Goal: Task Accomplishment & Management: Manage account settings

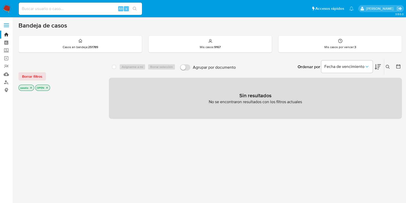
click at [32, 86] on icon "close-filter" at bounding box center [31, 87] width 3 height 3
click at [388, 66] on icon at bounding box center [388, 67] width 4 height 4
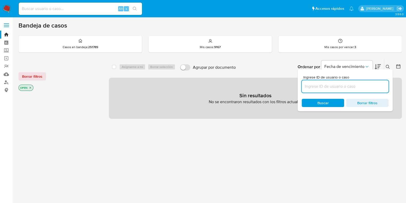
click at [343, 88] on input at bounding box center [345, 86] width 87 height 7
type input "66816221"
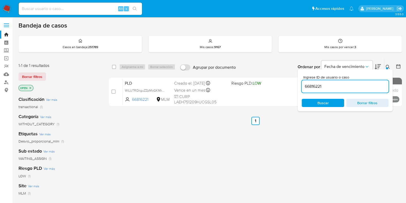
click at [389, 68] on icon at bounding box center [388, 67] width 4 height 4
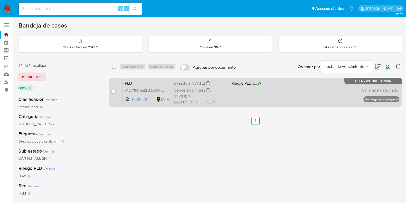
click at [300, 94] on div "PLD WiLUTRQkguZZpMoGKMkvRP1Y 66816221 MLM Riesgo PLD: LOW Creado el: 12/08/2025…" at bounding box center [261, 92] width 277 height 26
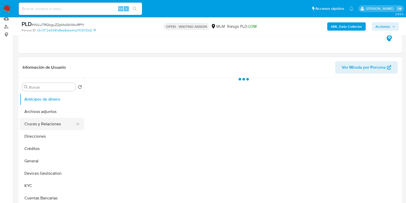
scroll to position [64, 0]
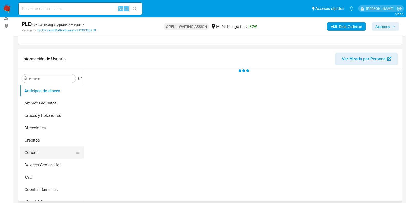
click at [43, 150] on button "General" at bounding box center [50, 152] width 60 height 12
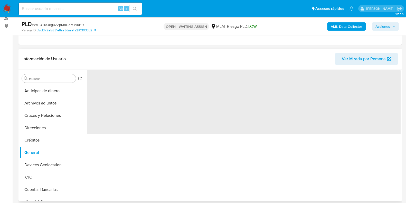
select select "10"
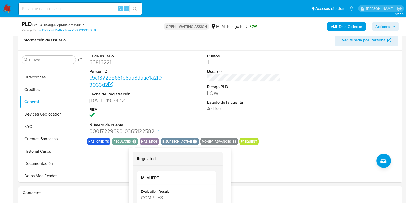
scroll to position [96, 0]
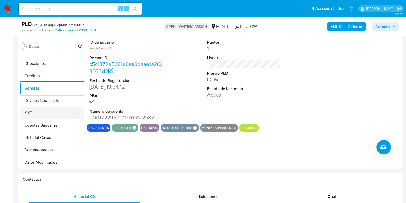
click at [35, 112] on button "KYC" at bounding box center [50, 113] width 60 height 12
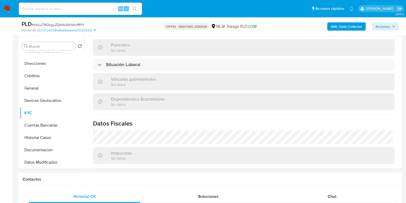
scroll to position [257, 0]
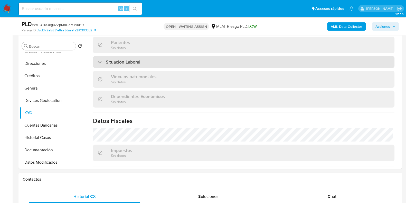
click at [151, 61] on div "Situación Laboral" at bounding box center [244, 62] width 302 height 12
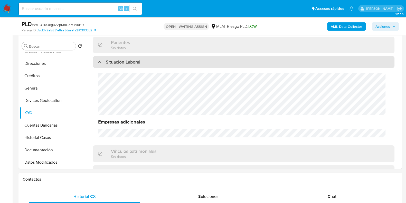
click at [151, 61] on div "Situación Laboral" at bounding box center [244, 62] width 302 height 12
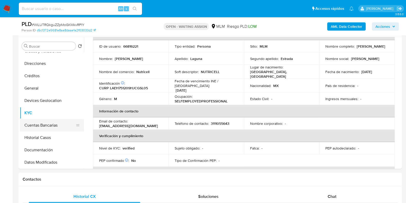
scroll to position [64, 0]
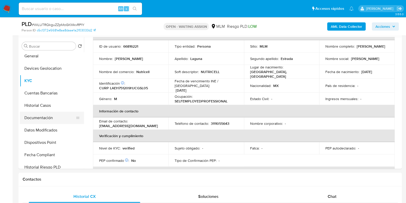
click at [49, 123] on button "Documentación" at bounding box center [50, 117] width 60 height 12
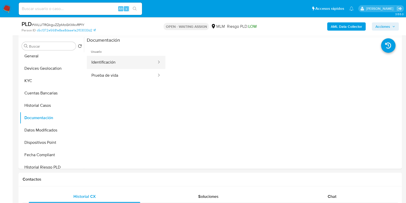
click at [128, 66] on button "Identificación" at bounding box center [122, 62] width 70 height 13
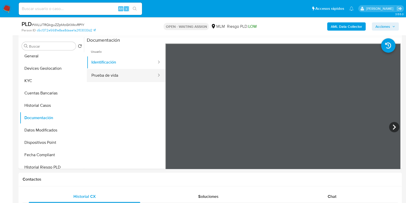
click at [118, 74] on button "Prueba de vida" at bounding box center [122, 75] width 70 height 13
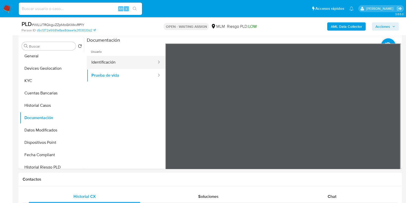
click at [115, 64] on button "Identificación" at bounding box center [122, 62] width 70 height 13
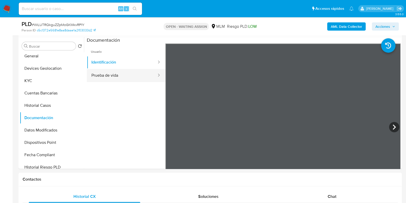
click at [120, 72] on button "Prueba de vida" at bounding box center [122, 75] width 70 height 13
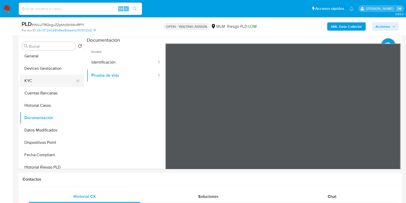
click at [35, 80] on button "KYC" at bounding box center [50, 80] width 60 height 12
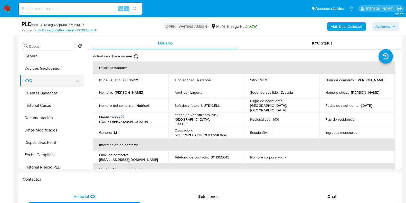
scroll to position [32, 0]
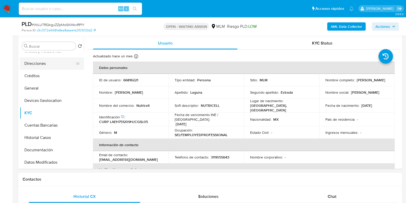
click at [37, 65] on button "Direcciones" at bounding box center [50, 63] width 60 height 12
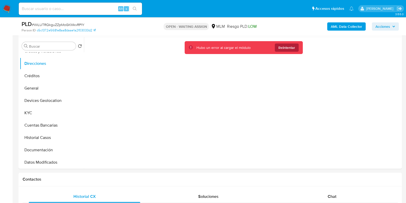
click at [294, 46] on span "Reintentar" at bounding box center [286, 47] width 17 height 8
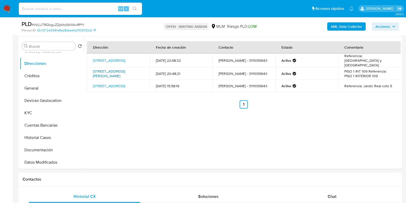
click at [117, 73] on link "Avenida Manuel Acuña 2755, Guadalajara, Jalisco, 44689, Mexico 2755" at bounding box center [109, 74] width 32 height 10
click at [31, 112] on button "KYC" at bounding box center [50, 113] width 60 height 12
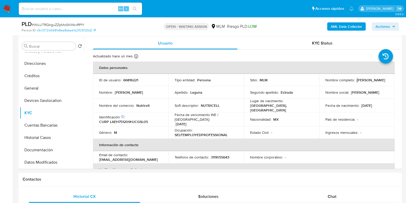
drag, startPoint x: 374, startPoint y: 83, endPoint x: 324, endPoint y: 82, distance: 49.3
click at [325, 82] on div "Nombre completo : Helio Homero Laguna Estrada" at bounding box center [356, 80] width 63 height 5
click at [357, 82] on p "Helio Homero Laguna Estrada" at bounding box center [371, 80] width 28 height 5
drag, startPoint x: 323, startPoint y: 82, endPoint x: 373, endPoint y: 82, distance: 50.1
click at [373, 82] on td "Nombre completo : Helio Homero Laguna Estrada" at bounding box center [357, 80] width 76 height 12
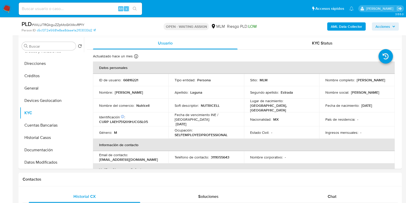
copy p "Helio Homero Laguna Estrada"
drag, startPoint x: 224, startPoint y: 105, endPoint x: 200, endPoint y: 105, distance: 23.4
click at [200, 105] on div "Soft descriptor : NUTRICELL" at bounding box center [206, 105] width 63 height 5
copy p "NUTRICELL"
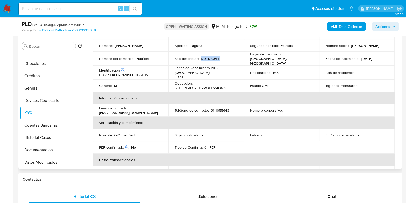
scroll to position [64, 0]
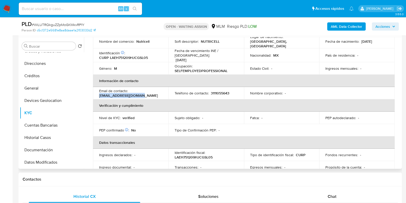
drag, startPoint x: 143, startPoint y: 91, endPoint x: 97, endPoint y: 91, distance: 46.5
click at [97, 91] on td "Email de contacto : heliolagunae@gmail.com" at bounding box center [131, 93] width 76 height 12
copy p "heliolagunae@gmail.com"
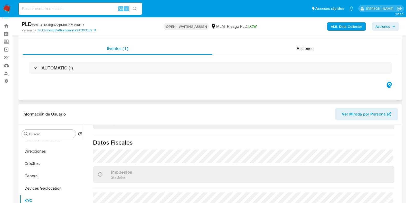
scroll to position [0, 0]
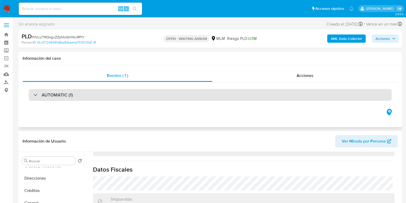
click at [122, 100] on div "AUTOMATIC (1)" at bounding box center [210, 95] width 363 height 12
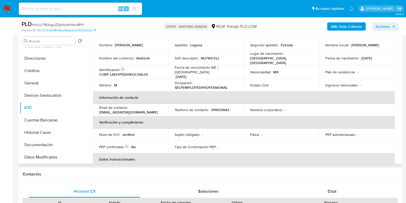
scroll to position [34, 0]
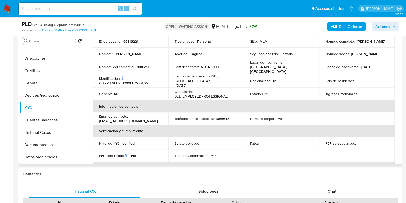
click at [220, 112] on td "Teléfono de contacto : 3111055643" at bounding box center [206, 118] width 76 height 12
click at [218, 116] on p "3111055643" at bounding box center [220, 118] width 18 height 5
copy p "3111055643"
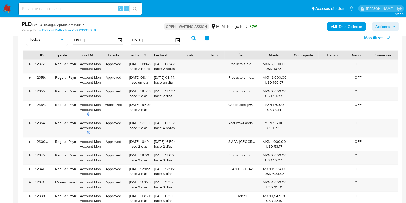
scroll to position [674, 0]
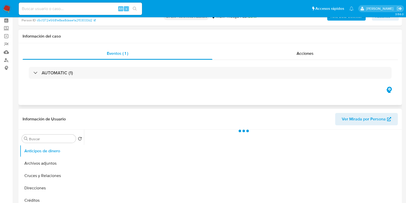
scroll to position [32, 0]
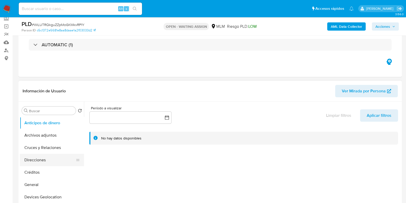
select select "10"
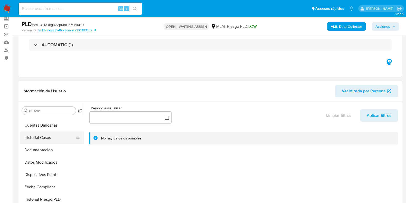
scroll to position [64, 0]
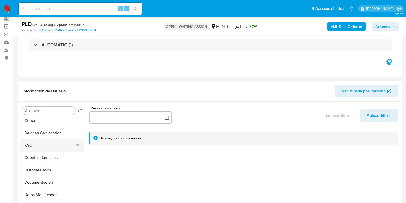
click at [37, 143] on button "KYC" at bounding box center [50, 145] width 60 height 12
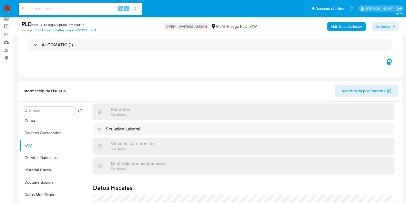
scroll to position [257, 0]
click at [49, 159] on button "Cuentas Bancarias" at bounding box center [50, 157] width 60 height 12
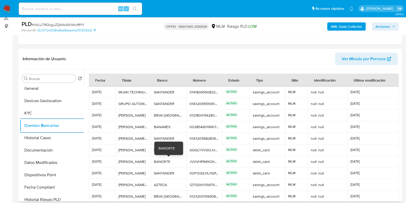
scroll to position [24, 0]
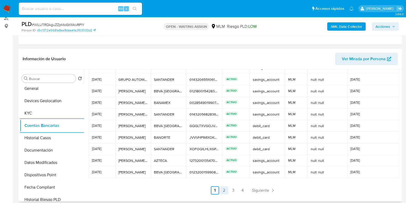
click at [221, 187] on link "2" at bounding box center [224, 190] width 8 height 8
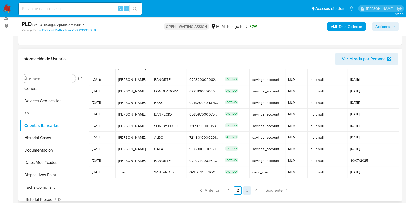
click at [249, 190] on link "3" at bounding box center [247, 190] width 8 height 8
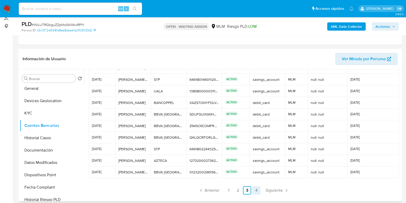
click at [254, 189] on link "4" at bounding box center [256, 190] width 8 height 8
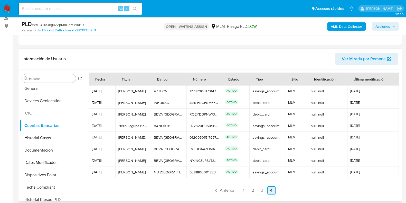
scroll to position [1, 0]
click at [260, 191] on link "3" at bounding box center [262, 190] width 8 height 8
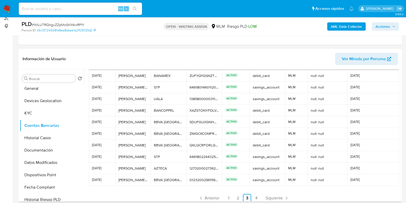
scroll to position [24, 0]
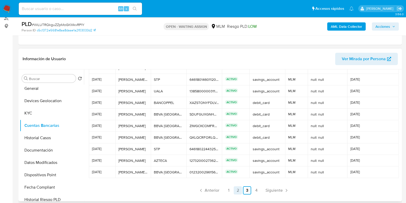
click at [239, 189] on link "2" at bounding box center [238, 190] width 8 height 8
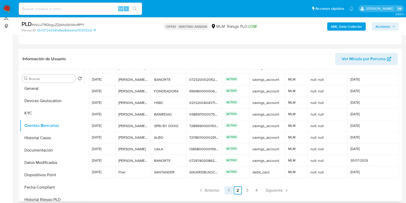
click at [229, 189] on link "1" at bounding box center [228, 190] width 8 height 8
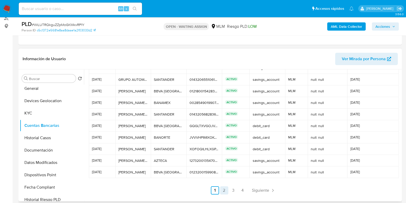
click at [221, 187] on link "2" at bounding box center [224, 190] width 8 height 8
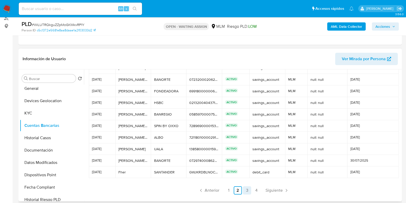
click at [247, 191] on link "3" at bounding box center [247, 190] width 8 height 8
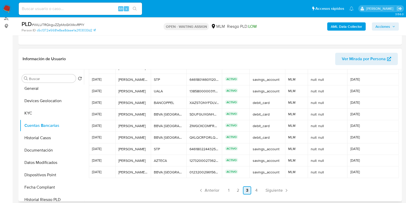
click at [257, 189] on link "4" at bounding box center [256, 190] width 8 height 8
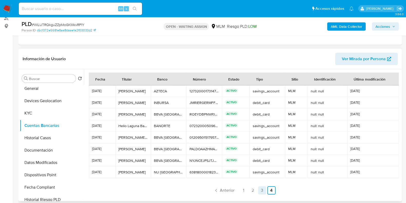
scroll to position [1, 0]
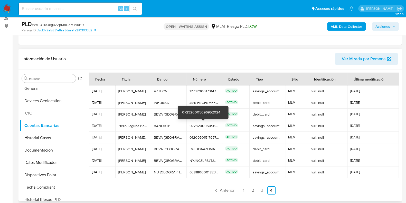
click at [200, 124] on div "072320005096952024" at bounding box center [204, 125] width 29 height 5
click at [202, 124] on div "072320005096952024" at bounding box center [204, 125] width 29 height 5
click at [200, 124] on div "072320005096952024" at bounding box center [204, 125] width 29 height 5
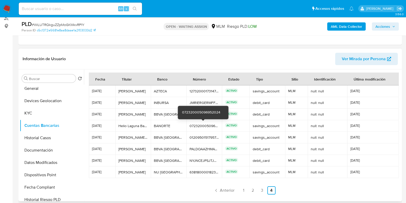
click at [200, 124] on div "072320005096952024" at bounding box center [204, 125] width 29 height 5
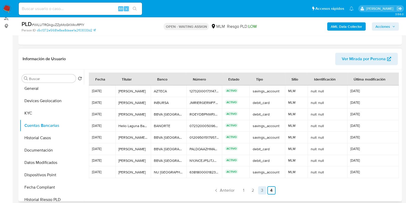
click at [261, 189] on link "3" at bounding box center [262, 190] width 8 height 8
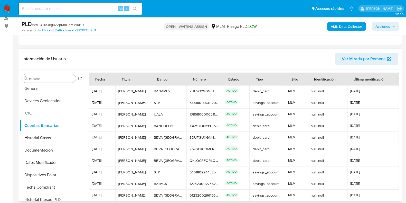
scroll to position [24, 0]
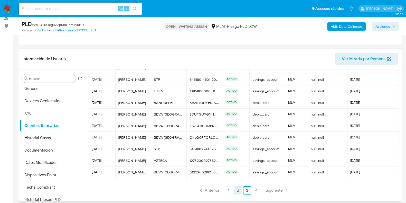
click at [238, 189] on link "2" at bounding box center [238, 190] width 8 height 8
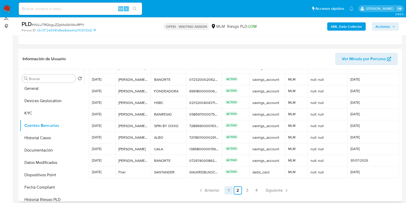
click at [228, 190] on link "1" at bounding box center [228, 190] width 8 height 8
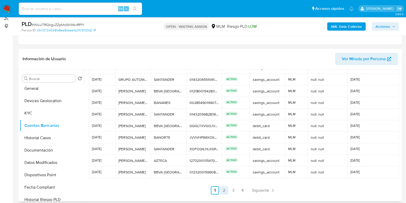
click at [225, 189] on link "2" at bounding box center [224, 190] width 8 height 8
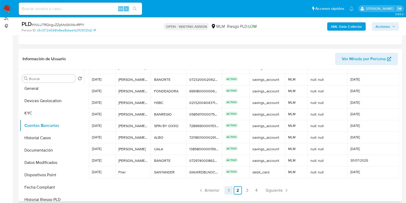
click at [225, 189] on link "1" at bounding box center [228, 190] width 8 height 8
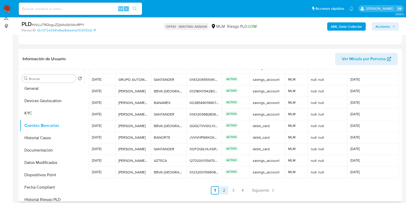
click at [222, 191] on link "2" at bounding box center [224, 190] width 8 height 8
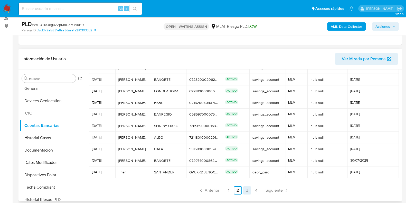
click at [243, 191] on link "3" at bounding box center [247, 190] width 8 height 8
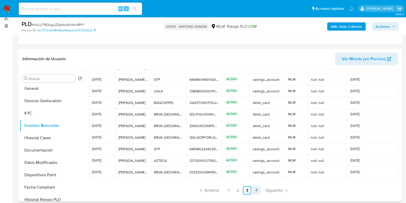
click at [255, 192] on link "4" at bounding box center [256, 190] width 8 height 8
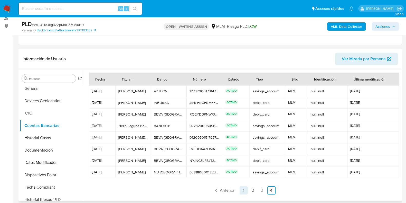
click at [241, 193] on link "1" at bounding box center [244, 190] width 8 height 8
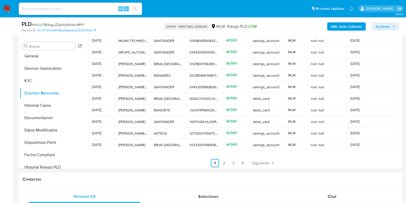
scroll to position [24, 0]
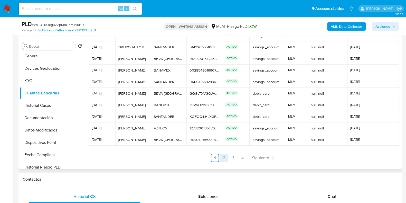
click at [222, 160] on link "2" at bounding box center [224, 158] width 8 height 8
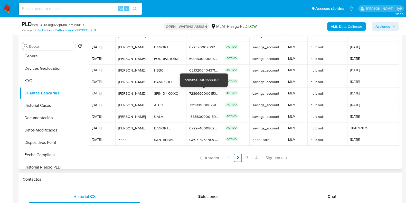
click at [206, 93] on div "728969000015339121" at bounding box center [204, 93] width 30 height 5
click at [201, 92] on div "728969000015339121" at bounding box center [204, 93] width 30 height 5
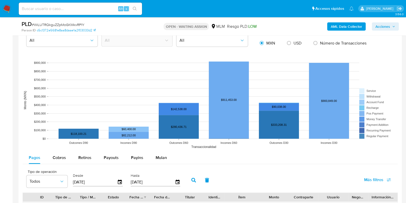
scroll to position [481, 0]
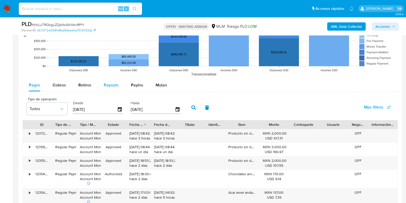
click at [120, 86] on button "Payouts" at bounding box center [111, 85] width 27 height 12
select select "10"
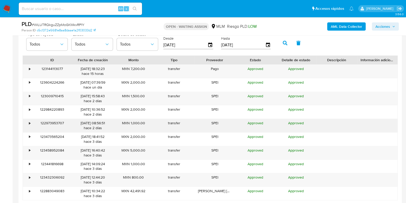
scroll to position [578, 0]
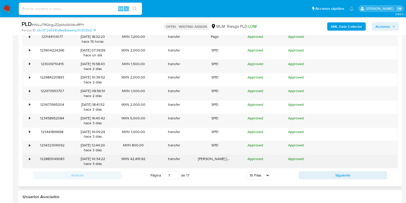
click at [29, 159] on div "•" at bounding box center [29, 158] width 1 height 5
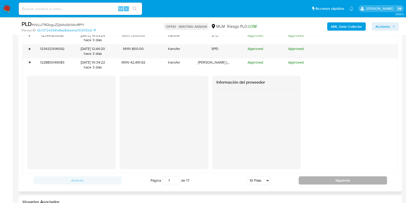
click at [315, 179] on button "Siguiente" at bounding box center [343, 180] width 88 height 8
type input "2"
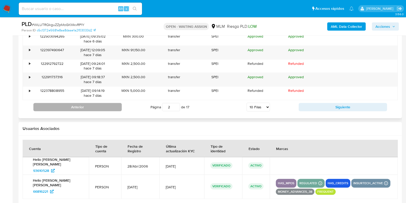
scroll to position [636, 0]
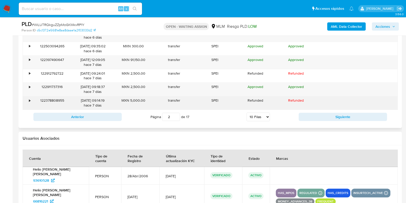
click at [29, 101] on div "•" at bounding box center [29, 100] width 1 height 5
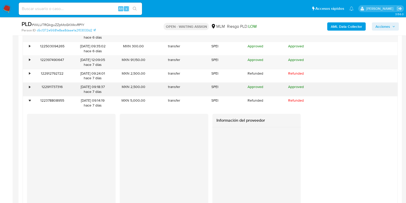
click at [29, 85] on div "•" at bounding box center [29, 86] width 1 height 5
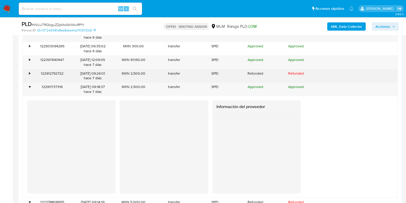
click at [30, 72] on div "•" at bounding box center [29, 73] width 1 height 5
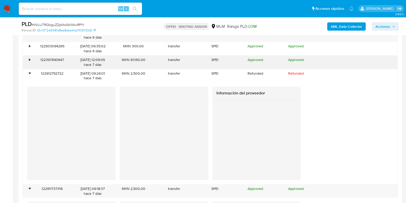
click at [30, 59] on div "•" at bounding box center [27, 61] width 9 height 13
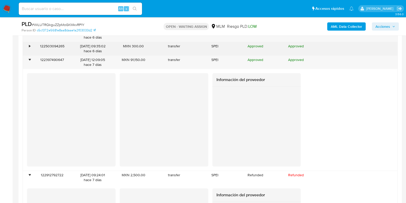
click at [31, 48] on div "•" at bounding box center [27, 48] width 9 height 13
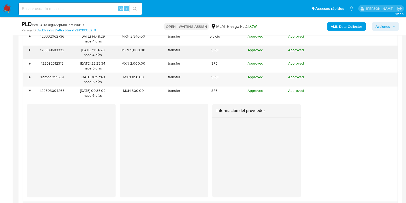
scroll to position [572, 0]
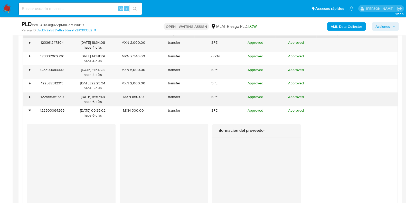
click at [26, 93] on div "•" at bounding box center [27, 98] width 9 height 13
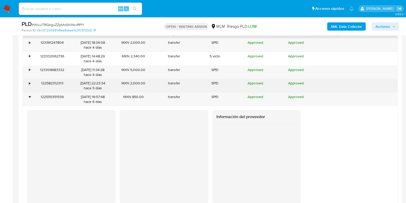
click at [29, 82] on div "•" at bounding box center [29, 83] width 1 height 5
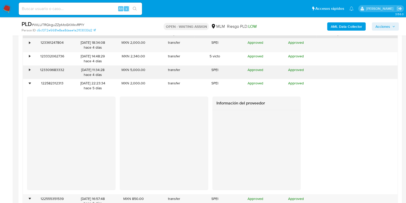
click at [31, 70] on div "•" at bounding box center [27, 71] width 9 height 13
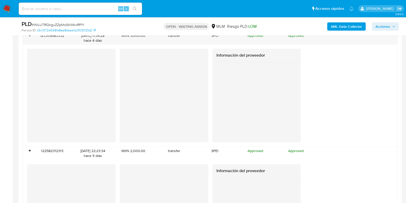
scroll to position [668, 0]
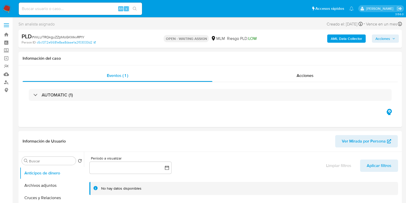
select select "10"
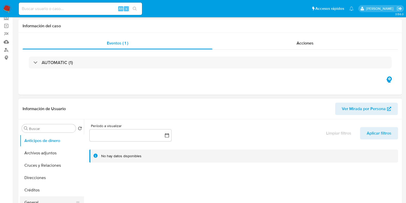
scroll to position [64, 0]
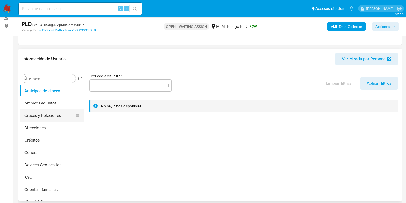
click at [49, 116] on button "Cruces y Relaciones" at bounding box center [50, 115] width 60 height 12
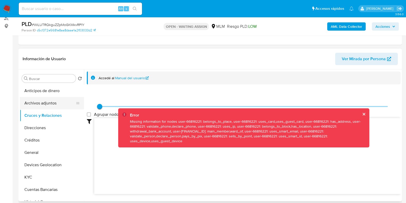
click at [55, 108] on button "Archivos adjuntos" at bounding box center [50, 103] width 60 height 12
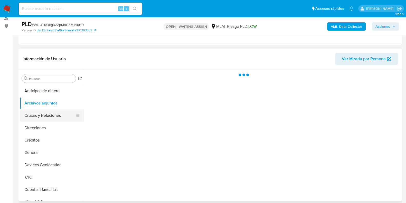
click at [57, 116] on button "Cruces y Relaciones" at bounding box center [50, 115] width 60 height 12
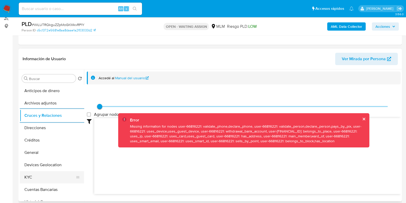
click at [38, 175] on button "KYC" at bounding box center [50, 177] width 60 height 12
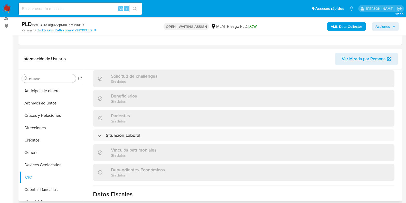
scroll to position [314, 0]
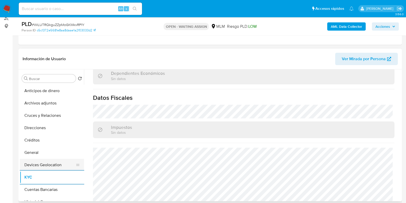
click at [46, 162] on button "Devices Geolocation" at bounding box center [50, 164] width 60 height 12
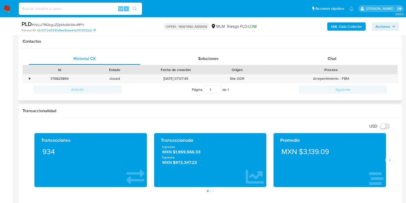
scroll to position [257, 0]
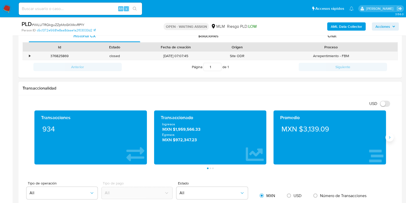
drag, startPoint x: 390, startPoint y: 137, endPoint x: 379, endPoint y: 142, distance: 11.9
click at [390, 137] on icon "Siguiente" at bounding box center [390, 137] width 4 height 4
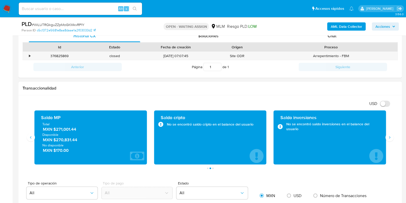
click at [70, 130] on span "MXN $271,001.44" at bounding box center [91, 129] width 96 height 6
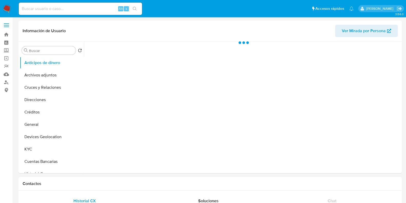
click at [70, 12] on input at bounding box center [80, 8] width 123 height 7
paste input "175389232"
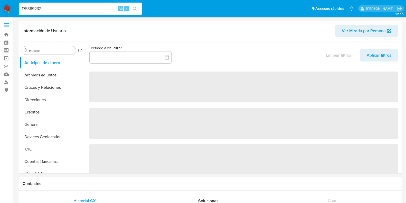
type input "175389232"
click at [30, 150] on button "KYC" at bounding box center [50, 149] width 60 height 12
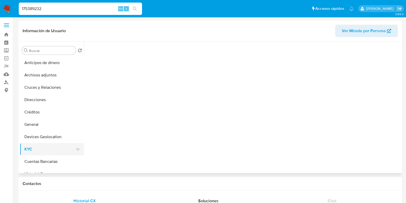
select select "10"
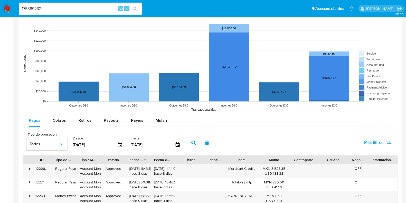
scroll to position [385, 0]
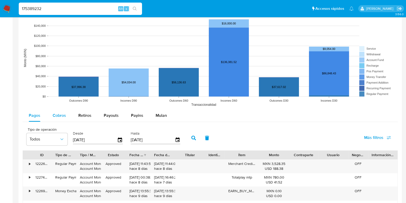
click at [58, 116] on span "Cobros" at bounding box center [59, 115] width 13 height 6
select select "10"
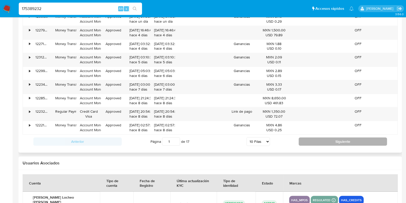
click at [311, 140] on button "Siguiente" at bounding box center [343, 141] width 88 height 8
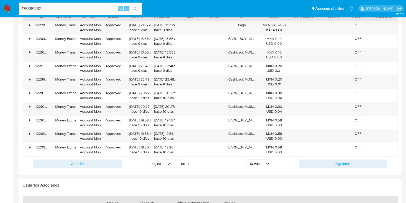
scroll to position [513, 0]
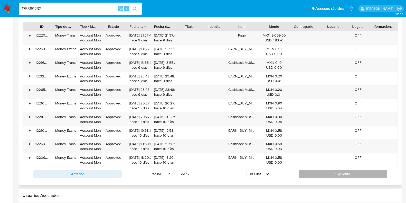
click at [303, 170] on button "Siguiente" at bounding box center [343, 174] width 88 height 8
click at [314, 175] on button "Siguiente" at bounding box center [343, 174] width 88 height 8
type input "6"
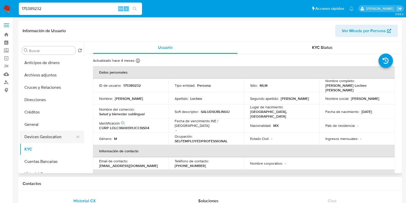
scroll to position [32, 0]
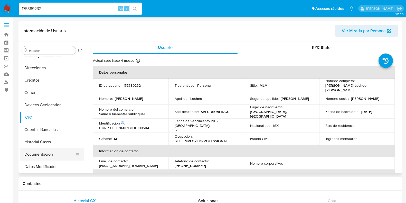
click at [41, 153] on button "Documentación" at bounding box center [50, 154] width 60 height 12
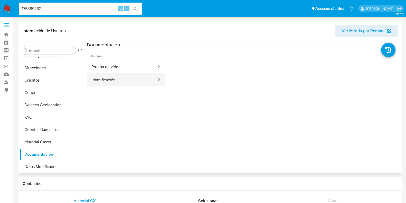
drag, startPoint x: 103, startPoint y: 67, endPoint x: 102, endPoint y: 82, distance: 15.4
click at [103, 67] on button "Prueba de vida" at bounding box center [122, 66] width 70 height 13
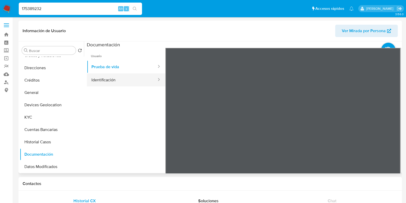
click at [102, 82] on button "Identificación" at bounding box center [122, 79] width 70 height 13
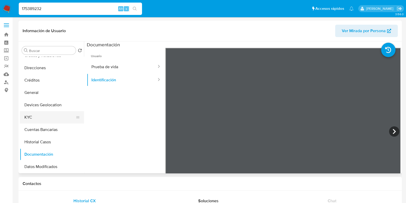
click at [39, 120] on button "KYC" at bounding box center [50, 117] width 60 height 12
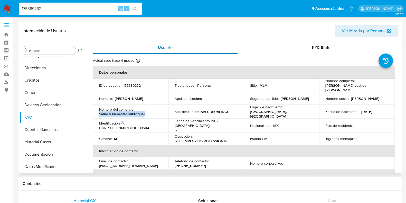
drag, startPoint x: 147, startPoint y: 111, endPoint x: 225, endPoint y: 45, distance: 102.3
click at [94, 110] on td "Nombre del comercio : Salud y bienestar sublingual" at bounding box center [131, 112] width 76 height 14
copy p "Salud y bienestar sublingual"
click at [133, 84] on p "175389232" at bounding box center [131, 85] width 17 height 5
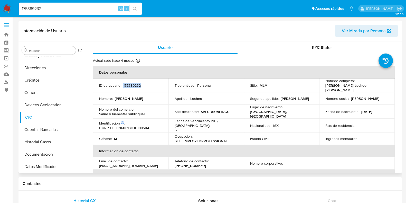
copy p "175389232"
drag, startPoint x: 368, startPoint y: 85, endPoint x: 325, endPoint y: 87, distance: 42.7
click at [325, 87] on div "Nombre completo : [PERSON_NAME] Locheo [PERSON_NAME]" at bounding box center [356, 85] width 63 height 14
copy p "[PERSON_NAME] Locheo [PERSON_NAME]"
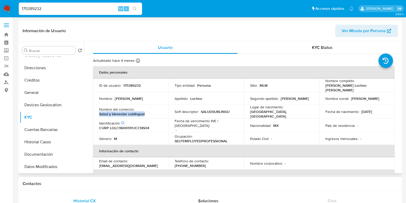
drag, startPoint x: 149, startPoint y: 110, endPoint x: 198, endPoint y: 140, distance: 57.7
click at [99, 111] on div "Nombre del comercio : Salud y bienestar sublingual" at bounding box center [130, 111] width 63 height 9
copy p "Salud y bienestar sublingual"
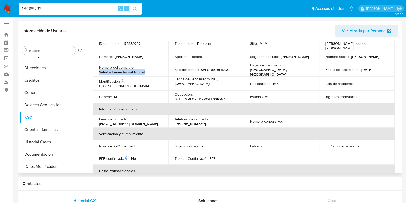
scroll to position [34, 0]
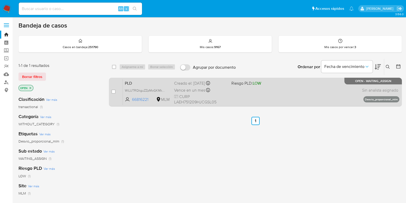
click at [116, 92] on div "case-item-checkbox No es posible asignar el caso" at bounding box center [116, 92] width 11 height 26
click at [114, 91] on input "checkbox" at bounding box center [113, 91] width 4 height 4
checkbox input "true"
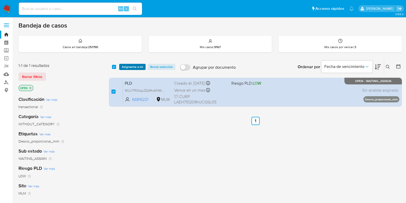
click at [125, 65] on span "Asignarme a mí" at bounding box center [132, 66] width 21 height 5
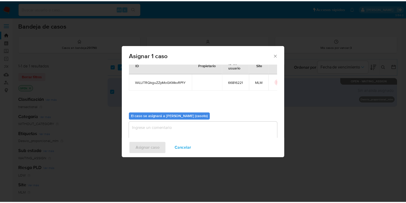
scroll to position [26, 0]
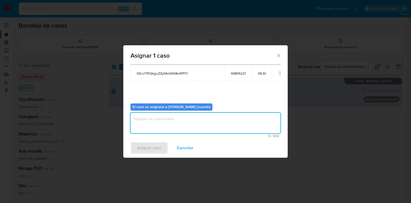
click at [167, 123] on textarea "assign-modal" at bounding box center [205, 122] width 150 height 21
type textarea "l1"
click at [150, 146] on span "Asignar caso" at bounding box center [149, 147] width 24 height 11
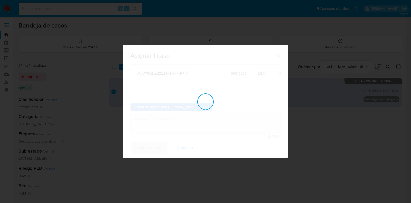
checkbox input "false"
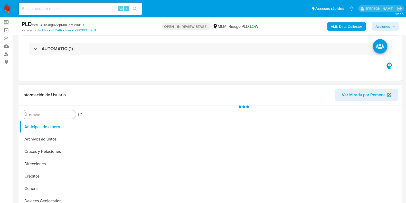
scroll to position [64, 0]
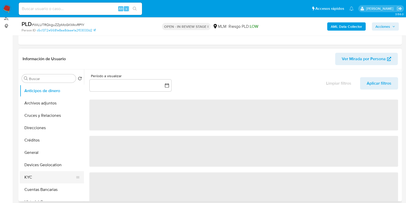
select select "10"
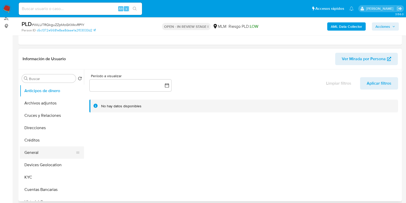
click at [46, 156] on button "General" at bounding box center [50, 152] width 60 height 12
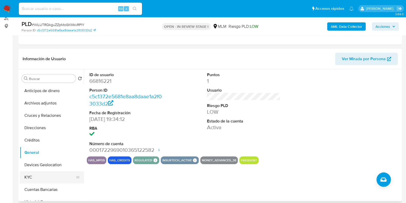
click at [33, 176] on button "KYC" at bounding box center [50, 177] width 60 height 12
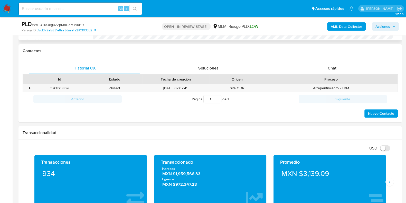
scroll to position [289, 0]
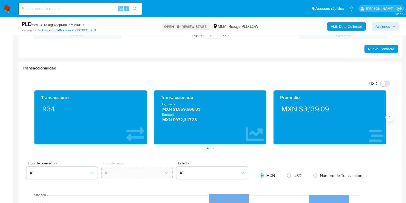
click at [386, 119] on button "Siguiente" at bounding box center [390, 117] width 8 height 8
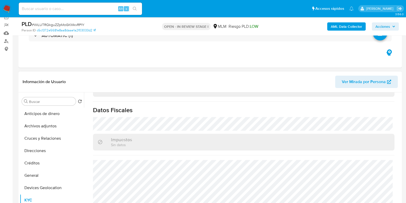
scroll to position [64, 0]
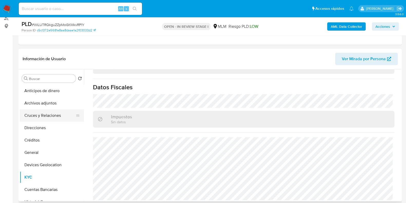
click at [46, 119] on button "Cruces y Relaciones" at bounding box center [50, 115] width 60 height 12
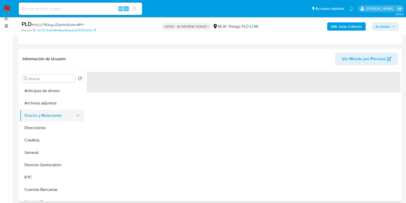
scroll to position [0, 0]
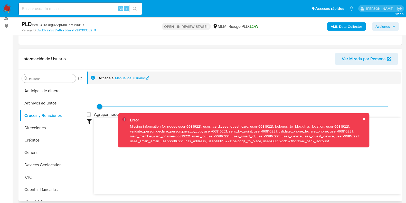
click at [363, 119] on button "cerrar" at bounding box center [363, 118] width 3 height 3
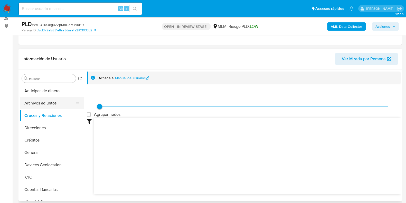
click at [38, 104] on button "Archivos adjuntos" at bounding box center [50, 103] width 60 height 12
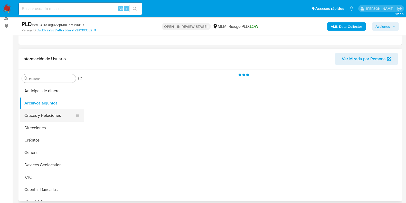
click at [33, 120] on button "Cruces y Relaciones" at bounding box center [50, 115] width 60 height 12
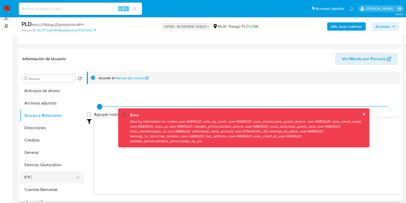
click at [45, 177] on button "KYC" at bounding box center [50, 177] width 60 height 12
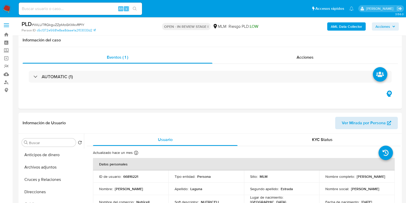
scroll to position [96, 0]
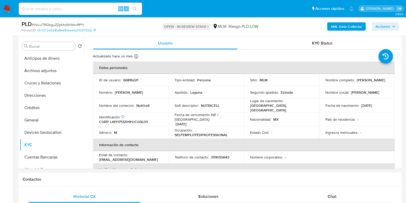
drag, startPoint x: 376, startPoint y: 85, endPoint x: 325, endPoint y: 81, distance: 51.3
click at [325, 81] on div "Nombre completo : Helio Homero Laguna Estrada" at bounding box center [356, 80] width 63 height 5
drag, startPoint x: 323, startPoint y: 82, endPoint x: 377, endPoint y: 85, distance: 53.5
click at [377, 85] on td "Nombre completo : Helio Homero Laguna Estrada" at bounding box center [357, 80] width 76 height 12
copy p "Helio Homero Laguna Estrada"
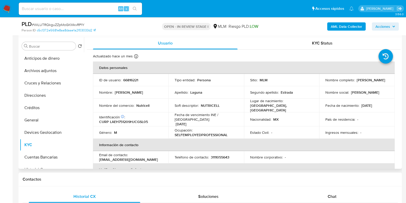
copy p "Helio Homero Laguna Estrada"
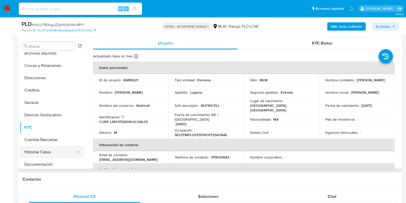
scroll to position [32, 0]
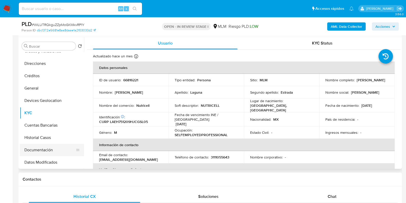
click at [43, 148] on button "Documentación" at bounding box center [50, 150] width 60 height 12
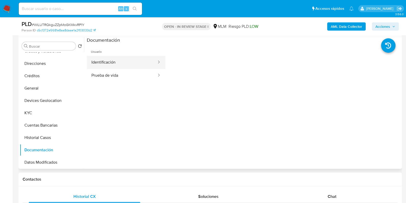
click at [110, 64] on button "Identificación" at bounding box center [122, 62] width 70 height 13
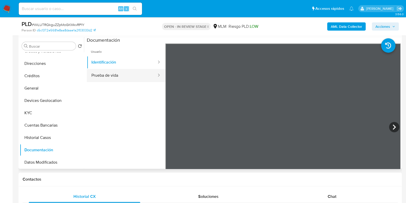
click at [112, 76] on button "Prueba de vida" at bounding box center [122, 75] width 70 height 13
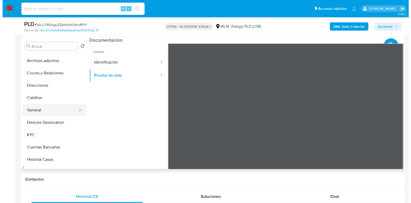
scroll to position [0, 0]
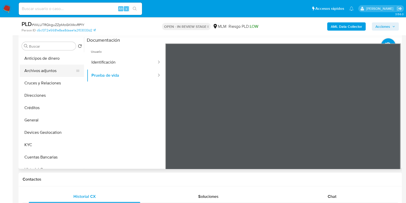
click at [47, 69] on button "Archivos adjuntos" at bounding box center [50, 70] width 60 height 12
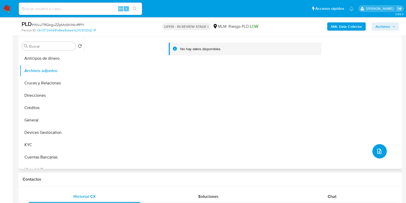
click at [373, 156] on button "upload-file" at bounding box center [379, 151] width 14 height 14
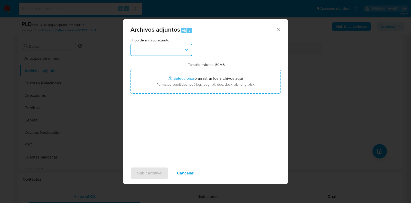
click at [164, 55] on button "button" at bounding box center [161, 50] width 62 height 12
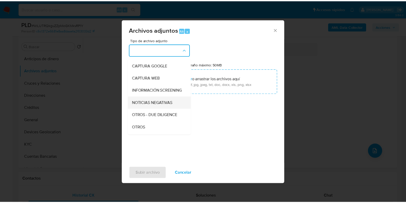
scroll to position [32, 0]
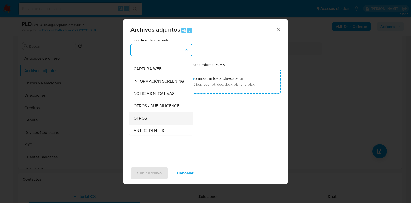
click at [143, 120] on span "OTROS" at bounding box center [140, 118] width 13 height 5
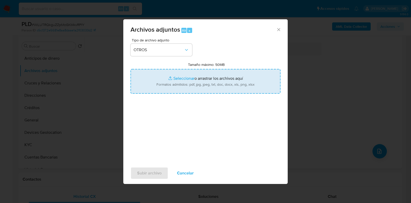
click at [182, 79] on input "Tamaño máximo: 50MB Seleccionar archivos" at bounding box center [205, 81] width 150 height 25
type input "C:\fakepath\66816221_HELIO HOMERO LAGUNA ESTRADA_AGO2025.pdf"
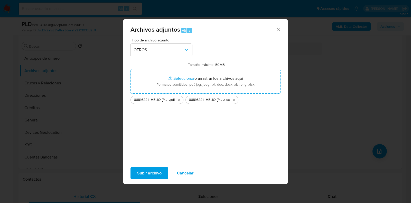
click at [153, 169] on span "Subir archivo" at bounding box center [149, 172] width 24 height 11
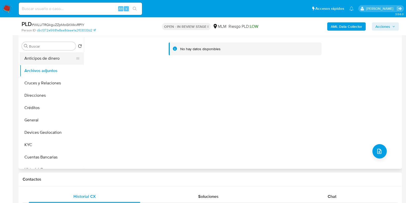
click at [38, 57] on button "Anticipos de dinero" at bounding box center [50, 58] width 60 height 12
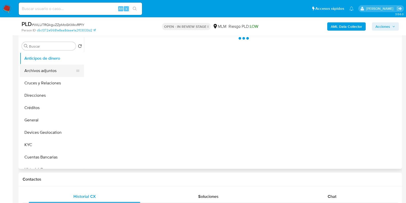
click at [31, 65] on button "Archivos adjuntos" at bounding box center [50, 70] width 60 height 12
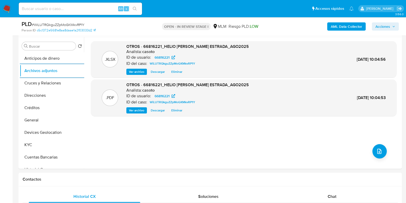
click at [386, 29] on span "Acciones" at bounding box center [382, 26] width 15 height 8
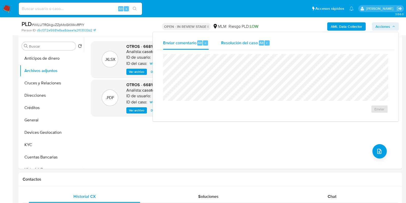
click at [253, 41] on span "Resolución del caso" at bounding box center [239, 43] width 37 height 6
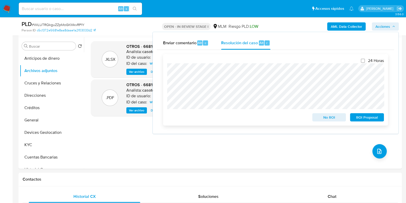
click at [320, 118] on span "No ROI" at bounding box center [329, 117] width 27 height 7
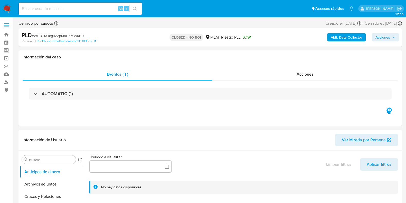
select select "10"
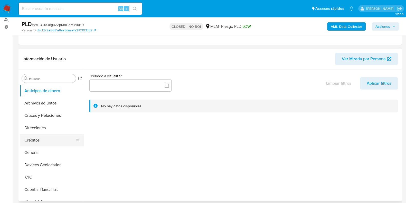
scroll to position [64, 0]
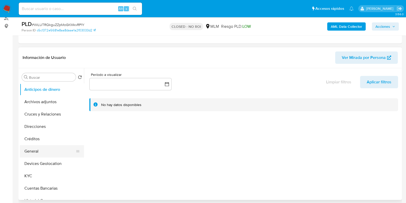
click at [48, 154] on button "General" at bounding box center [50, 151] width 60 height 12
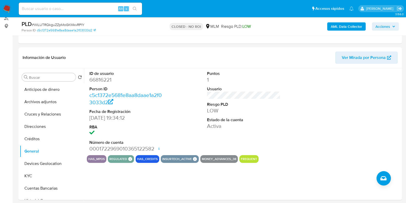
click at [76, 26] on span "# WiLUTRQkguZZpMoGKMkvRP1Y" at bounding box center [58, 24] width 53 height 5
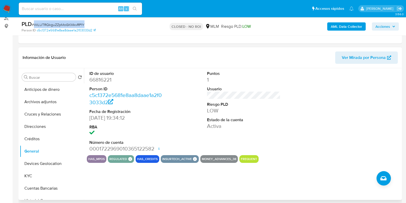
copy span "WiLUTRQkguZZpMoGKMkvRP1Y"
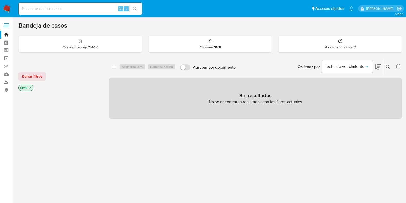
click at [391, 66] on button at bounding box center [388, 67] width 8 height 6
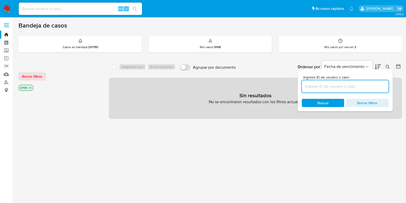
click at [348, 83] on input at bounding box center [345, 86] width 87 height 7
type input "150632183"
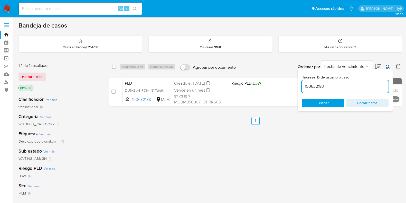
click at [387, 65] on icon at bounding box center [388, 67] width 4 height 4
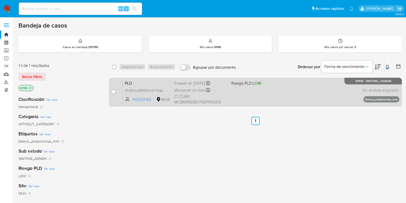
click at [306, 93] on div "PLD Z1USK3Jy81ROfhmSYTztg64T 150632183 MLM Riesgo PLD: LOW Creado el: [DATE] Cr…" at bounding box center [261, 92] width 277 height 26
click at [273, 95] on div "PLD Z1USK3Jy81ROfhmSYTztg64T 150632183 MLM Riesgo PLD: LOW Creado el: [DATE] Cr…" at bounding box center [261, 92] width 277 height 26
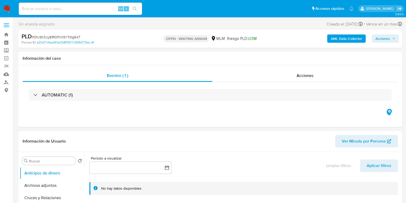
select select "10"
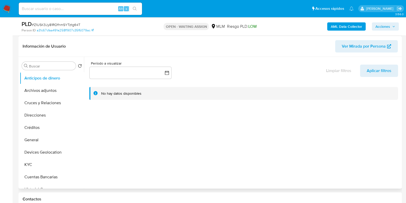
scroll to position [96, 0]
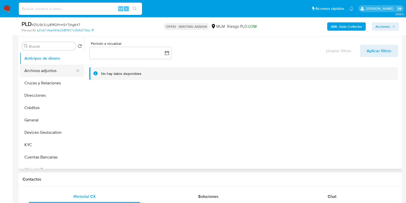
click at [57, 74] on button "Archivos adjuntos" at bounding box center [50, 70] width 60 height 12
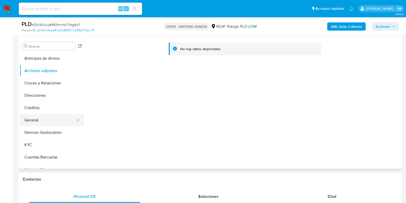
click at [32, 119] on button "General" at bounding box center [50, 120] width 60 height 12
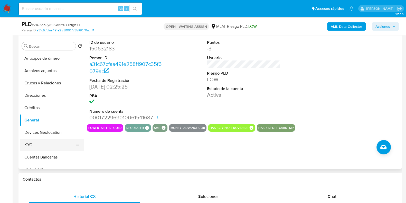
click at [40, 147] on button "KYC" at bounding box center [50, 144] width 60 height 12
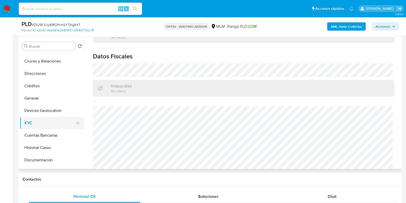
scroll to position [32, 0]
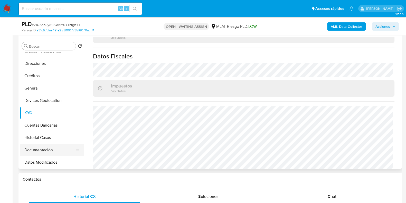
click at [39, 148] on button "Documentación" at bounding box center [50, 150] width 60 height 12
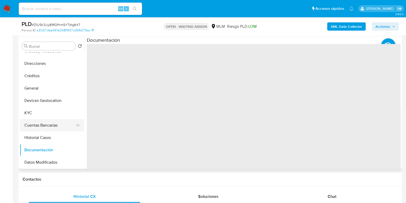
scroll to position [0, 0]
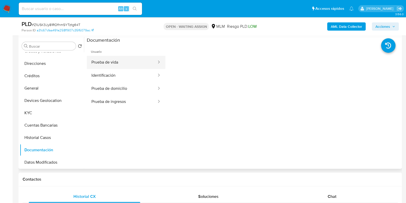
click at [91, 58] on button "Prueba de vida" at bounding box center [122, 62] width 70 height 13
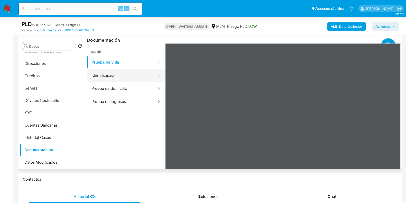
click at [103, 74] on button "Identificación" at bounding box center [122, 75] width 70 height 13
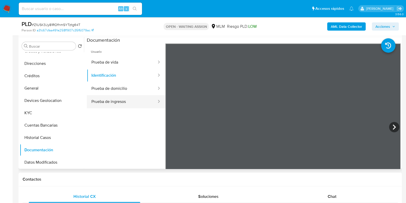
click at [106, 100] on button "Prueba de ingresos" at bounding box center [122, 101] width 70 height 13
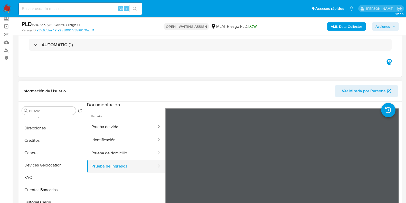
scroll to position [32, 0]
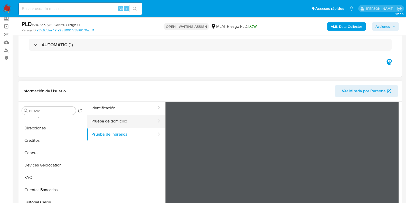
click at [118, 126] on button "Prueba de domicilio" at bounding box center [122, 121] width 70 height 13
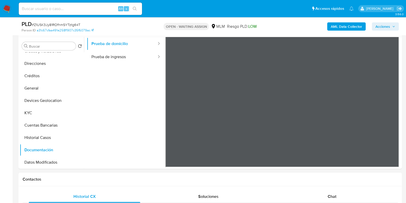
scroll to position [0, 0]
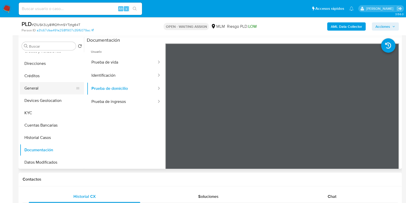
click at [39, 87] on button "General" at bounding box center [50, 88] width 60 height 12
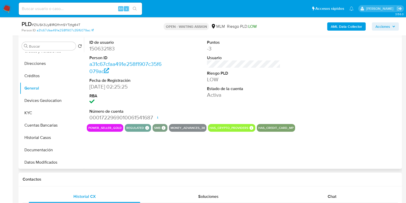
click at [98, 50] on dd "150632183" at bounding box center [125, 48] width 73 height 7
copy dd "150632183"
click at [26, 110] on button "KYC" at bounding box center [50, 113] width 60 height 12
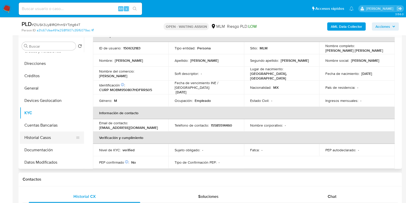
scroll to position [128, 0]
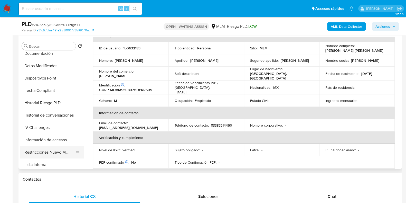
click at [50, 150] on button "Restricciones Nuevo Mundo" at bounding box center [50, 152] width 60 height 12
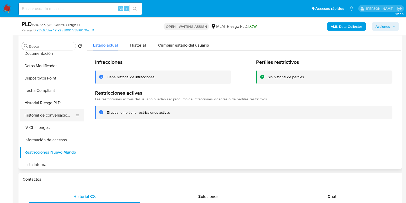
click at [43, 119] on button "Historial de conversaciones" at bounding box center [50, 115] width 60 height 12
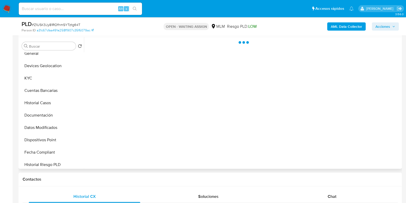
scroll to position [64, 0]
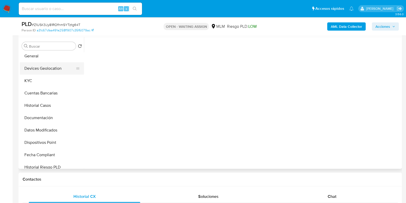
click at [49, 67] on button "Devices Geolocation" at bounding box center [50, 68] width 60 height 12
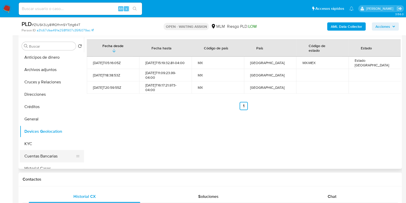
scroll to position [0, 0]
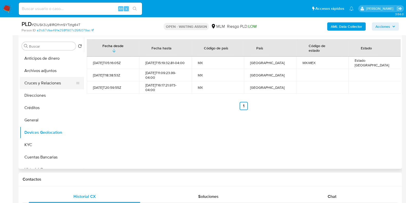
click at [46, 83] on button "Cruces y Relaciones" at bounding box center [50, 83] width 60 height 12
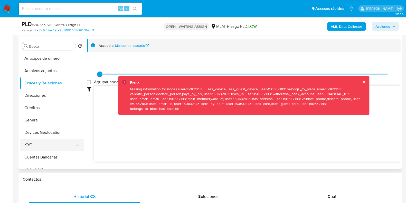
click at [36, 143] on button "KYC" at bounding box center [50, 144] width 60 height 12
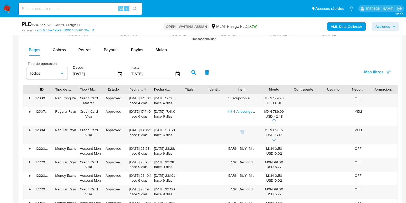
scroll to position [546, 0]
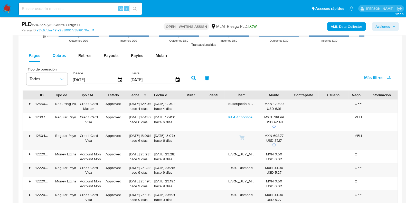
click at [57, 57] on span "Cobros" at bounding box center [59, 55] width 13 height 6
select select "10"
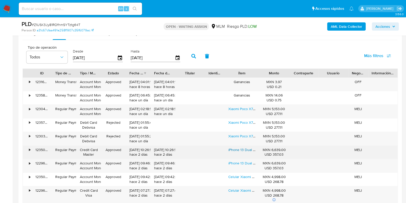
scroll to position [578, 0]
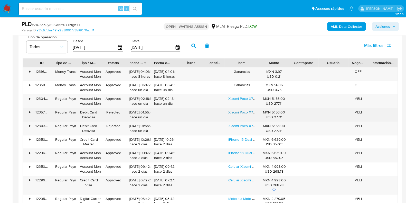
click at [245, 112] on link "Xiaomi Poco X7 Pro 5g Dual Slm 256 Gb Negro 8 Gb Ram" at bounding box center [274, 111] width 92 height 5
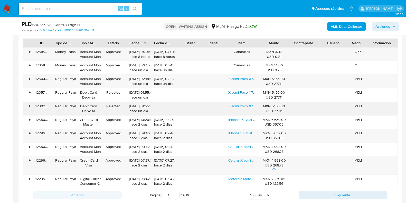
scroll to position [642, 0]
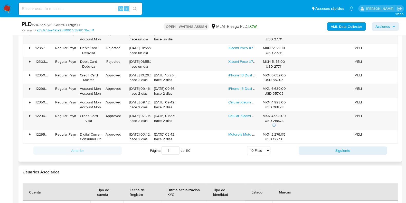
click at [322, 154] on div "Anterior Página 1 de 110 5 Filas 10 Filas 20 Filas 25 Filas 50 Filas 100 Filas …" at bounding box center [210, 150] width 375 height 14
click at [320, 153] on button "Siguiente" at bounding box center [343, 150] width 88 height 8
type input "2"
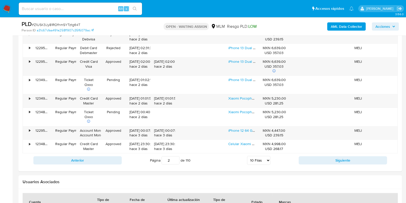
scroll to position [610, 0]
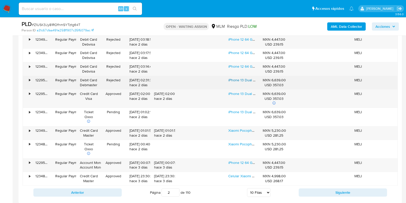
click at [242, 79] on link "iPhone 13 Dual Sim 128 Gb Azul - Excelente (Reacondicionado)" at bounding box center [277, 79] width 99 height 5
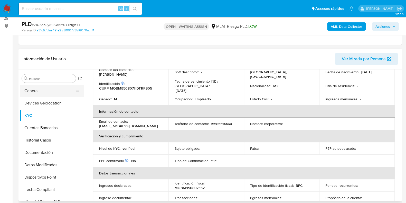
scroll to position [64, 0]
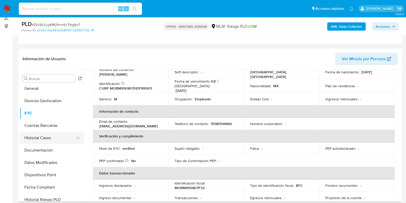
click at [48, 137] on button "Historial Casos" at bounding box center [50, 138] width 60 height 12
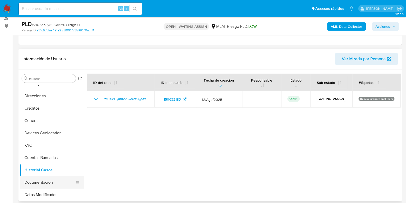
scroll to position [0, 0]
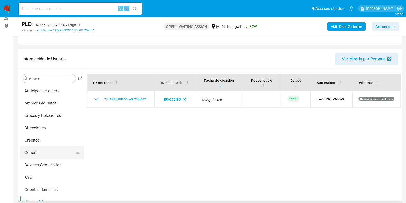
click at [34, 148] on button "General" at bounding box center [50, 152] width 60 height 12
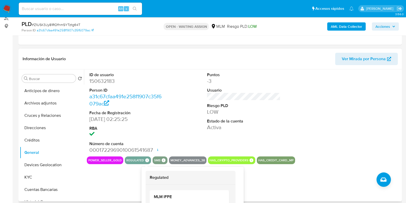
scroll to position [96, 0]
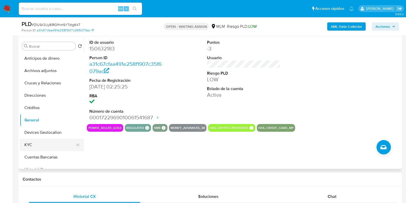
click at [38, 145] on button "KYC" at bounding box center [50, 144] width 60 height 12
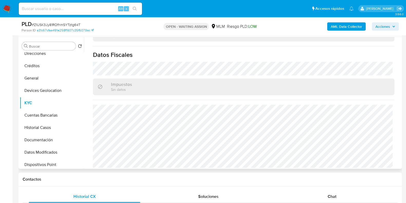
scroll to position [64, 0]
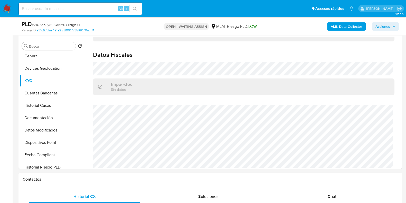
click at [107, 7] on input at bounding box center [80, 8] width 123 height 7
paste input "rkCpwLXHgXWOTal246iRtgmj"
type input "rkCpwLXHgXWOTal246iRtgmj"
click at [132, 8] on button "search-icon" at bounding box center [134, 8] width 11 height 7
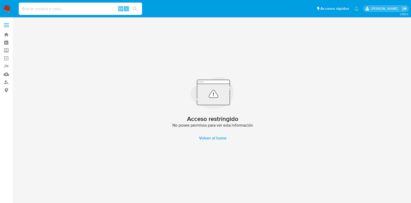
click at [76, 9] on input at bounding box center [80, 8] width 123 height 7
paste input "rkCpwLXHgXWOTal246iRtgmj"
drag, startPoint x: 23, startPoint y: 10, endPoint x: 37, endPoint y: 19, distance: 17.8
click at [23, 10] on input "rkCpwLXHgXWOTal246iRtgmj" at bounding box center [80, 8] width 123 height 7
type input "rkCpwLXHgXWOTal246iRtgmj"
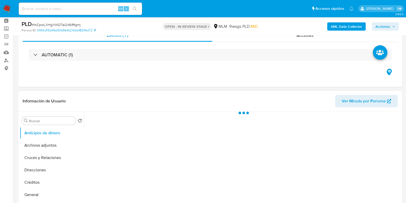
scroll to position [32, 0]
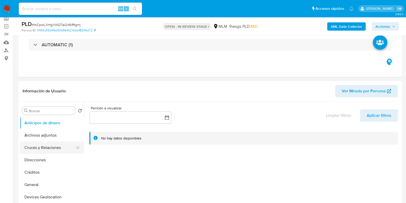
select select "10"
click at [46, 180] on button "General" at bounding box center [50, 184] width 60 height 12
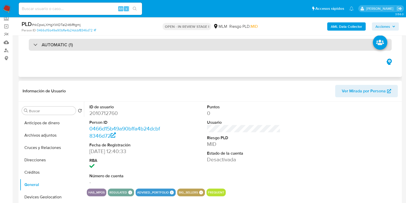
click at [164, 42] on div "AUTOMATIC (1)" at bounding box center [210, 45] width 363 height 12
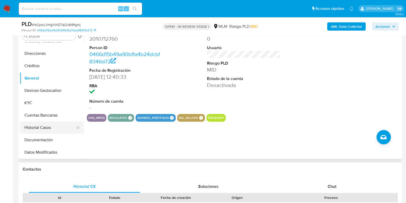
click at [46, 123] on button "Historial Casos" at bounding box center [50, 127] width 60 height 12
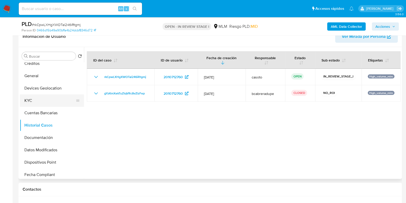
scroll to position [64, 0]
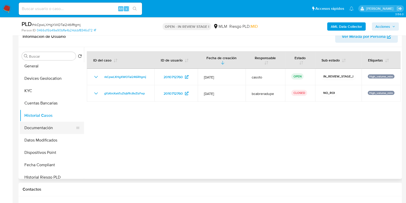
click at [55, 126] on button "Documentación" at bounding box center [50, 127] width 60 height 12
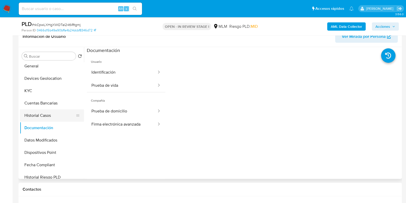
click at [43, 119] on button "Historial Casos" at bounding box center [50, 115] width 60 height 12
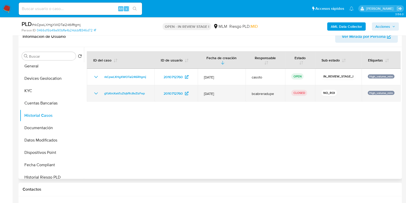
click at [94, 95] on icon "Mostrar/Ocultar" at bounding box center [96, 93] width 6 height 6
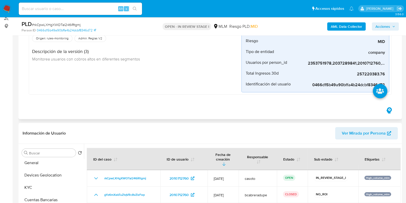
scroll to position [0, 0]
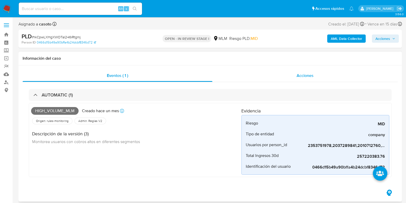
click at [305, 80] on div "Acciones" at bounding box center [304, 75] width 185 height 12
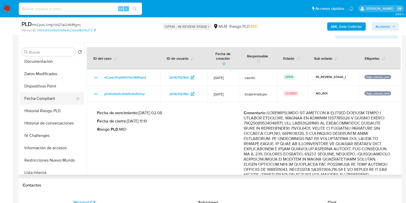
scroll to position [32, 0]
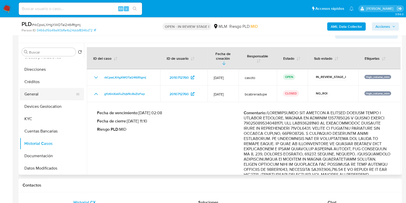
click at [36, 92] on button "General" at bounding box center [50, 94] width 60 height 12
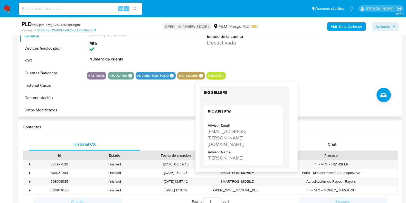
scroll to position [193, 0]
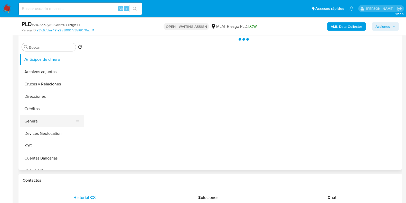
scroll to position [96, 0]
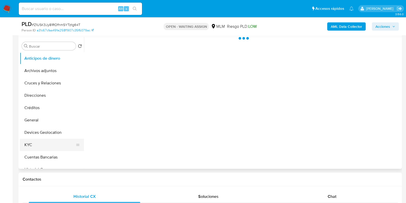
click at [50, 140] on button "KYC" at bounding box center [50, 144] width 60 height 12
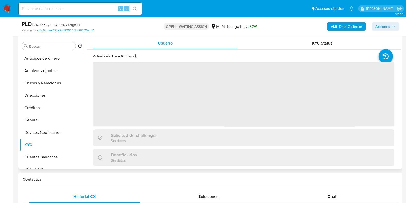
select select "10"
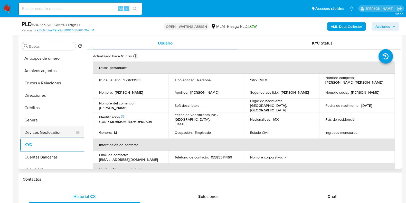
click at [44, 132] on button "Devices Geolocation" at bounding box center [50, 132] width 60 height 12
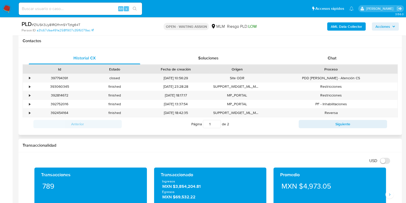
scroll to position [289, 0]
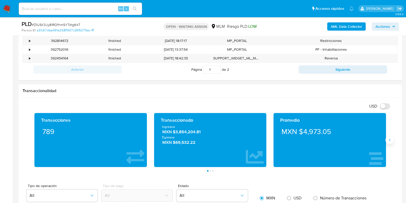
click at [390, 141] on button "Siguiente" at bounding box center [390, 140] width 8 height 8
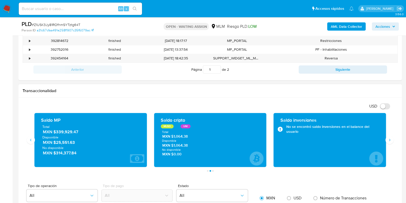
click at [70, 132] on span "MXN $339,929.47" at bounding box center [91, 132] width 96 height 6
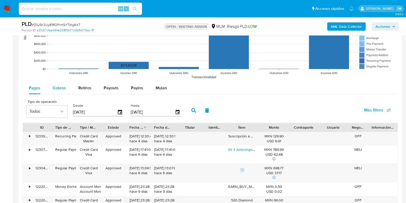
drag, startPoint x: 63, startPoint y: 83, endPoint x: 68, endPoint y: 90, distance: 8.5
click at [63, 83] on div "Cobros" at bounding box center [59, 88] width 13 height 12
select select "10"
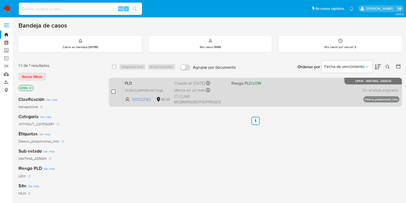
click at [112, 90] on input "checkbox" at bounding box center [113, 91] width 4 height 4
checkbox input "true"
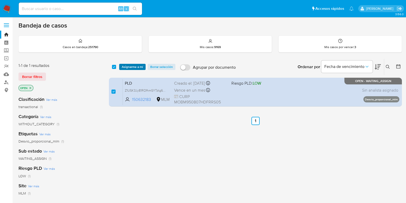
click at [137, 66] on span "Asignarme a mí" at bounding box center [132, 66] width 21 height 5
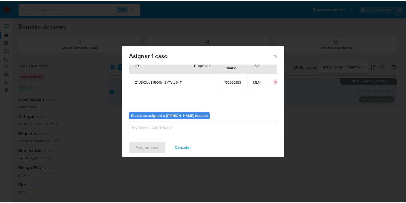
scroll to position [26, 0]
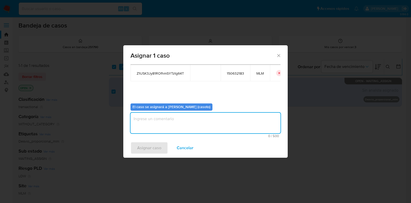
click at [181, 123] on textarea "assign-modal" at bounding box center [205, 122] width 150 height 21
type textarea "L1"
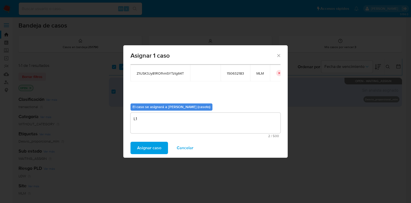
click at [147, 153] on span "Asignar caso" at bounding box center [149, 147] width 24 height 11
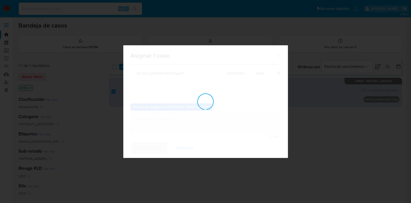
checkbox input "false"
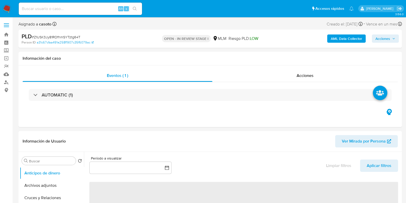
select select "10"
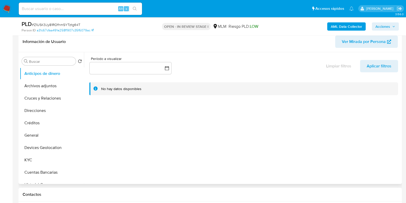
scroll to position [96, 0]
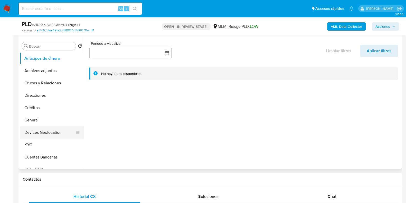
click at [41, 138] on button "Devices Geolocation" at bounding box center [50, 132] width 60 height 12
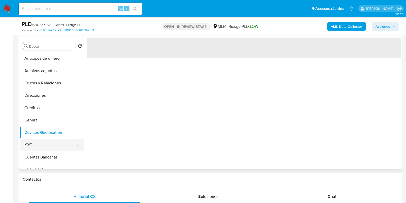
click at [40, 142] on button "KYC" at bounding box center [50, 144] width 60 height 12
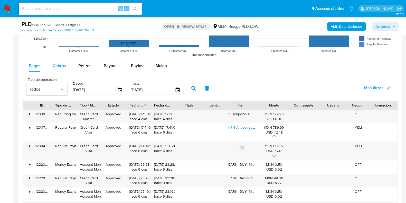
scroll to position [546, 0]
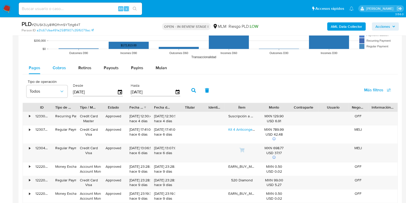
click at [63, 68] on span "Cobros" at bounding box center [59, 68] width 13 height 6
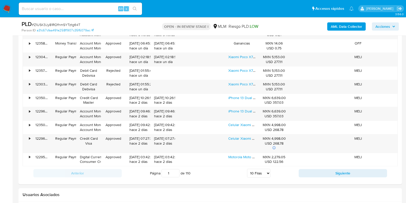
scroll to position [642, 0]
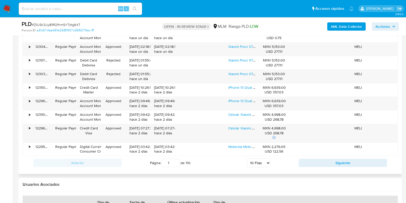
click at [257, 164] on select "5 Filas 10 Filas 20 Filas 25 Filas 50 Filas 100 Filas" at bounding box center [258, 162] width 23 height 9
select select "50"
click at [247, 158] on select "5 Filas 10 Filas 20 Filas 25 Filas 50 Filas 100 Filas" at bounding box center [258, 162] width 23 height 9
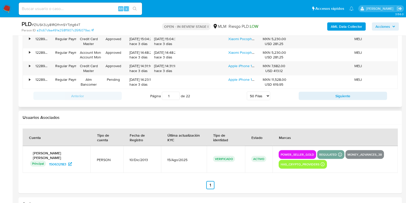
scroll to position [1220, 0]
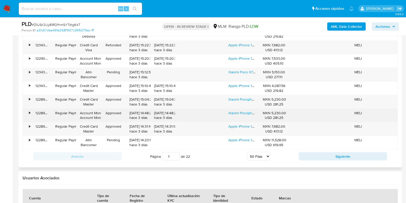
click at [240, 112] on div "Xiaomi Pocophone Poco X7 Pro 5g Dual Sim 8 Gb Ram 256 Gb Rom-amarillo Color Ama…" at bounding box center [242, 115] width 35 height 13
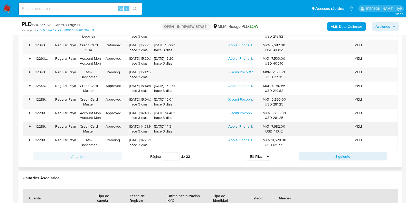
click at [242, 124] on link "Apple iPhone 14 (128 Gb) - Azul - Excelente (Reacondicionado)" at bounding box center [277, 126] width 98 height 5
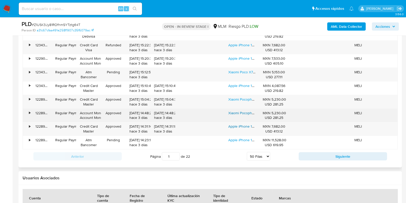
click at [241, 110] on link "Xiaomi Pocophone Poco X7 Pro 5g Dual Sim 8 Gb Ram 256 Gb Rom-amarillo Color Ama…" at bounding box center [300, 112] width 144 height 5
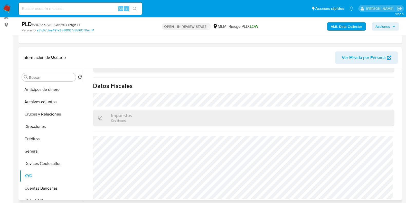
scroll to position [64, 0]
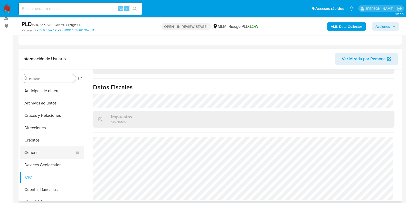
click at [45, 154] on button "General" at bounding box center [50, 152] width 60 height 12
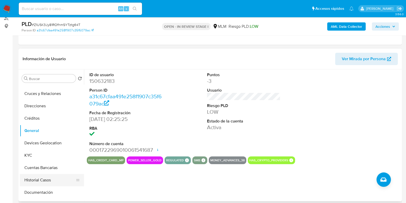
scroll to position [32, 0]
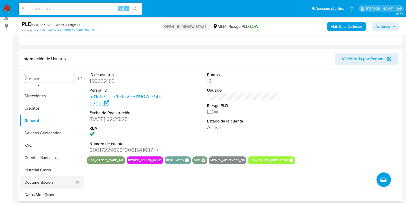
click at [42, 182] on button "Documentación" at bounding box center [50, 182] width 60 height 12
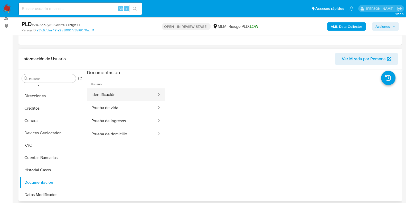
click at [106, 94] on button "Identificación" at bounding box center [122, 94] width 70 height 13
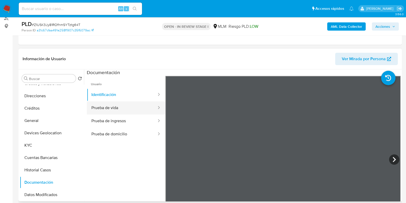
click at [123, 109] on button "Prueba de vida" at bounding box center [122, 107] width 70 height 13
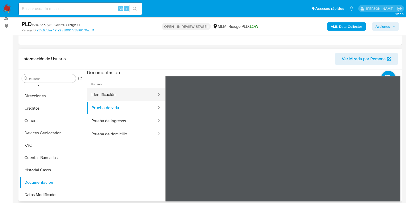
click at [133, 94] on button "Identificación" at bounding box center [122, 94] width 70 height 13
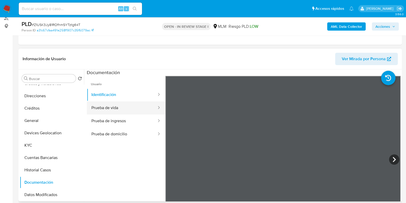
click at [127, 104] on button "Prueba de vida" at bounding box center [122, 107] width 70 height 13
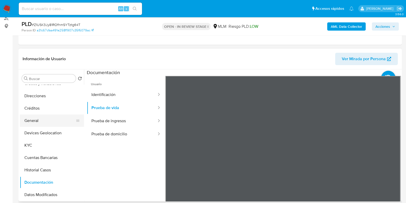
click at [53, 121] on button "General" at bounding box center [50, 120] width 60 height 12
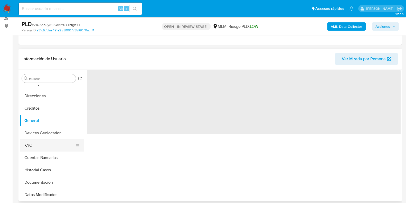
click at [40, 147] on button "KYC" at bounding box center [50, 145] width 60 height 12
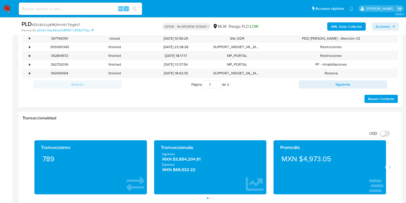
scroll to position [289, 0]
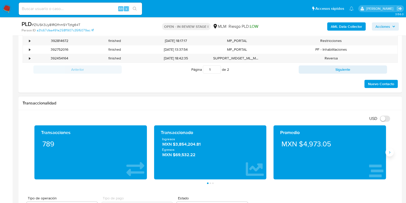
click at [390, 153] on icon "Siguiente" at bounding box center [390, 152] width 4 height 4
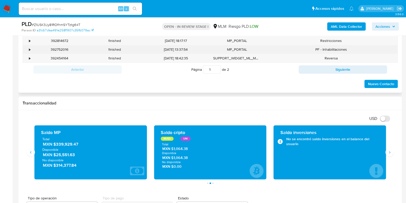
click at [31, 49] on div "•" at bounding box center [27, 49] width 9 height 8
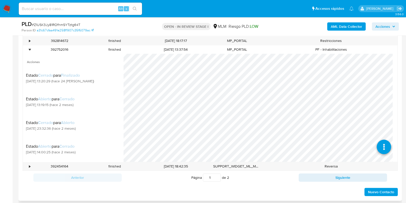
scroll to position [32, 0]
click at [380, 126] on icon at bounding box center [384, 128] width 14 height 14
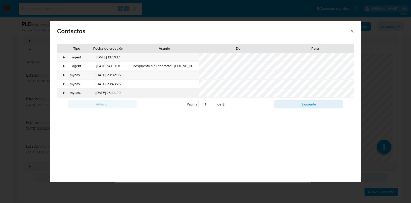
click at [64, 93] on div "•" at bounding box center [63, 92] width 1 height 5
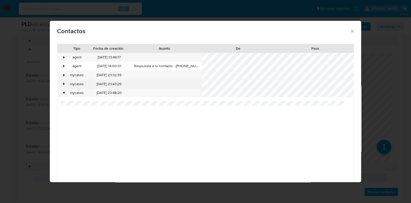
click at [61, 84] on div "•" at bounding box center [61, 84] width 9 height 9
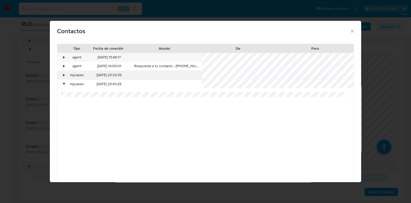
click at [61, 73] on div "•" at bounding box center [61, 75] width 9 height 9
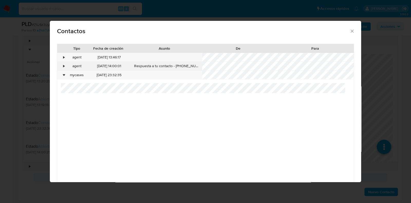
click at [63, 68] on div "•" at bounding box center [63, 65] width 1 height 5
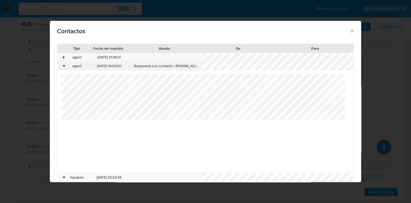
click at [64, 62] on div "•" at bounding box center [61, 66] width 9 height 9
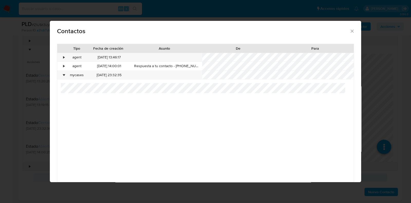
click at [350, 29] on icon "close" at bounding box center [352, 31] width 5 height 5
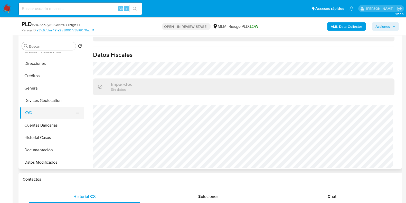
scroll to position [64, 0]
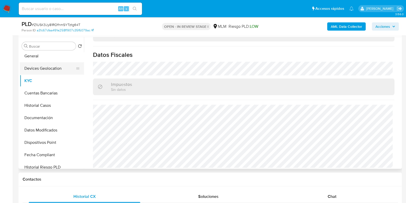
click at [46, 70] on button "Devices Geolocation" at bounding box center [50, 68] width 60 height 12
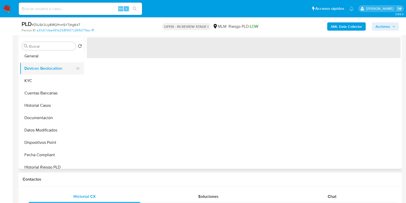
scroll to position [0, 0]
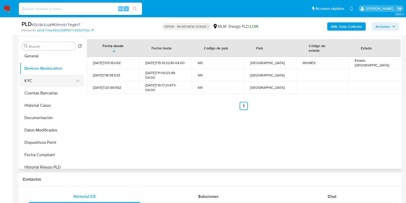
click at [26, 80] on button "KYC" at bounding box center [50, 80] width 60 height 12
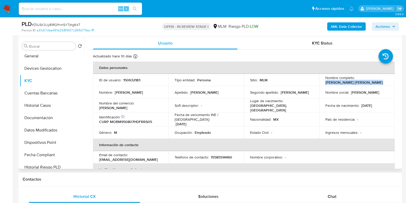
drag, startPoint x: 370, startPoint y: 83, endPoint x: 322, endPoint y: 84, distance: 47.5
click at [322, 84] on td "Nombre completo : Moises Isaac Morales Barron" at bounding box center [357, 80] width 76 height 12
copy p "[PERSON_NAME] [PERSON_NAME]"
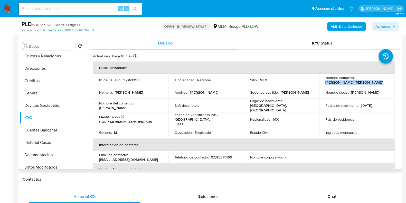
scroll to position [64, 0]
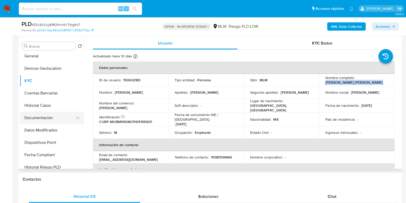
click at [43, 121] on button "Documentación" at bounding box center [50, 117] width 60 height 12
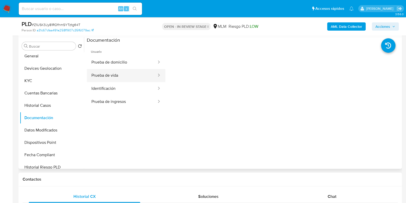
click at [108, 75] on button "Prueba de vida" at bounding box center [122, 75] width 70 height 13
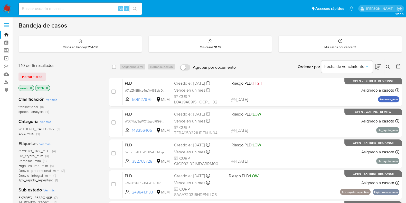
drag, startPoint x: 389, startPoint y: 66, endPoint x: 349, endPoint y: 87, distance: 44.2
click at [388, 67] on icon at bounding box center [388, 67] width 4 height 4
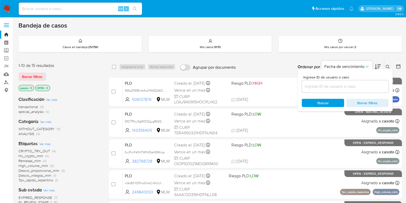
click at [338, 86] on input at bounding box center [345, 86] width 87 height 7
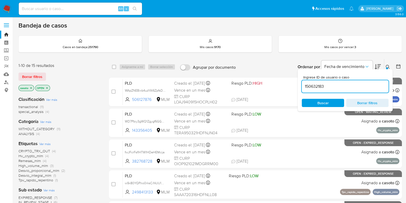
type input "150632183"
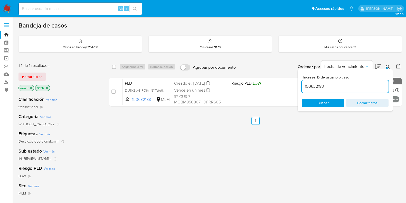
click at [390, 65] on icon at bounding box center [388, 67] width 4 height 4
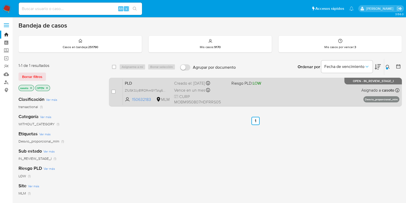
click at [262, 94] on div "PLD Z1USK3Jy81ROfhmSYTztg64T 150632183 MLM Riesgo PLD: LOW Creado el: [DATE] Cr…" at bounding box center [261, 92] width 277 height 26
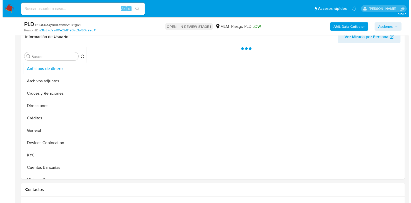
scroll to position [96, 0]
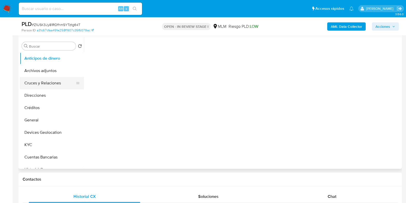
click at [49, 85] on button "Cruces y Relaciones" at bounding box center [50, 83] width 60 height 12
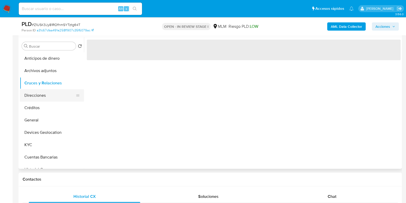
select select "10"
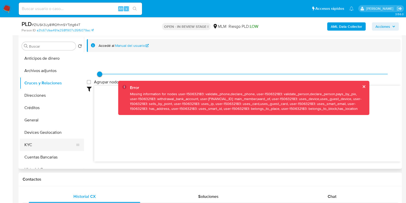
click at [50, 144] on button "KYC" at bounding box center [50, 144] width 60 height 12
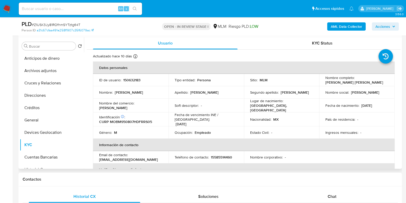
click at [139, 80] on p "150632183" at bounding box center [131, 80] width 17 height 5
copy p "150632183"
click at [41, 70] on button "Archivos adjuntos" at bounding box center [50, 70] width 60 height 12
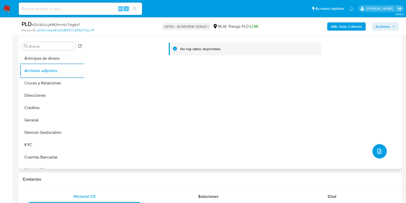
click at [376, 150] on icon "upload-file" at bounding box center [379, 151] width 6 height 6
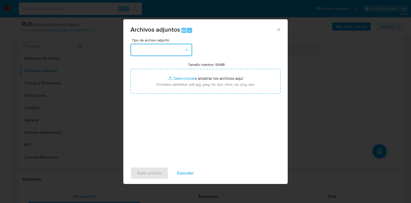
click at [178, 49] on button "button" at bounding box center [161, 50] width 62 height 12
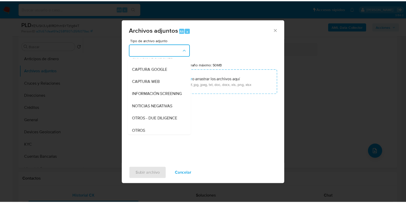
scroll to position [64, 0]
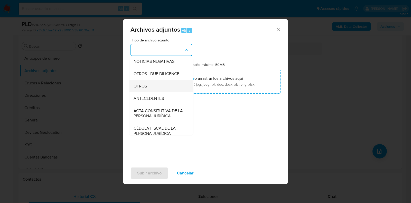
click at [142, 89] on span "OTROS" at bounding box center [140, 85] width 13 height 5
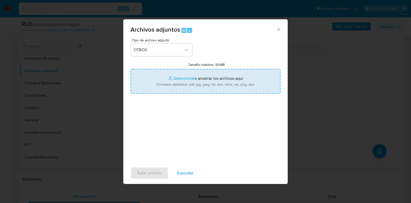
click at [177, 80] on input "Tamaño máximo: 50MB Seleccionar archivos" at bounding box center [205, 81] width 150 height 25
type input "C:\fakepath\150632183_MOISES ISAAC MORALES BARRON_AGO2025.pdf"
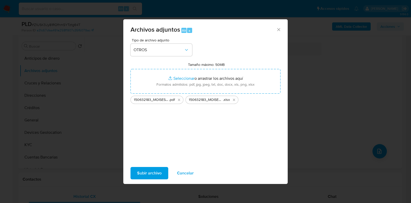
click at [146, 173] on span "Subir archivo" at bounding box center [149, 172] width 24 height 11
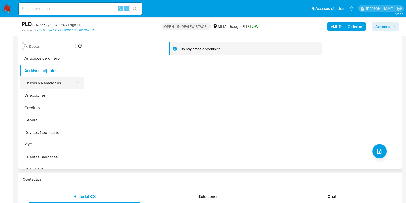
click at [49, 83] on button "Cruces y Relaciones" at bounding box center [50, 83] width 60 height 12
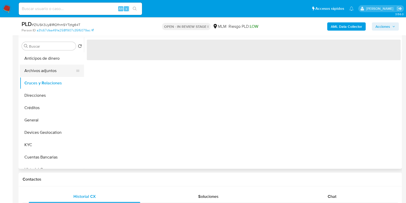
click at [48, 73] on button "Archivos adjuntos" at bounding box center [50, 70] width 60 height 12
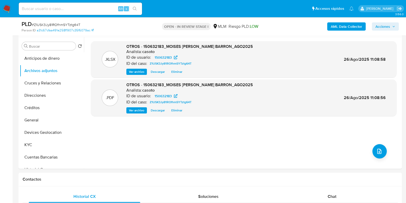
click at [384, 26] on span "Acciones" at bounding box center [382, 26] width 15 height 8
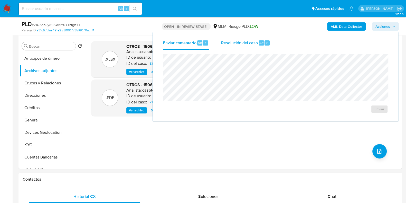
click at [251, 43] on span "Resolución del caso" at bounding box center [239, 43] width 37 height 6
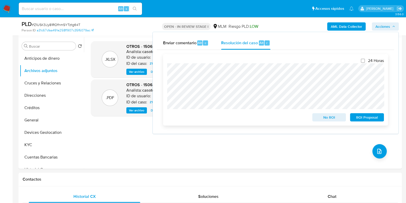
click at [321, 117] on span "No ROI" at bounding box center [329, 117] width 27 height 7
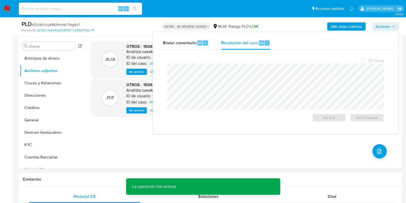
click at [65, 26] on span "# Z1USK3Jy81ROfhmSYTztg64T" at bounding box center [56, 24] width 49 height 5
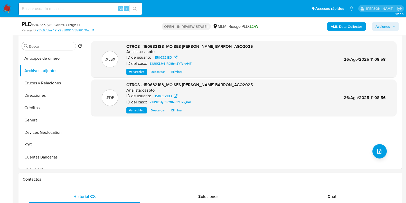
click at [65, 26] on span "# Z1USK3Jy81ROfhmSYTztg64T" at bounding box center [56, 24] width 49 height 5
copy span "Z1USK3Jy81ROfhmSYTztg64T"
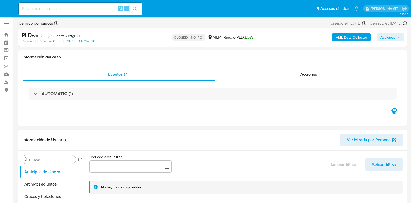
select select "10"
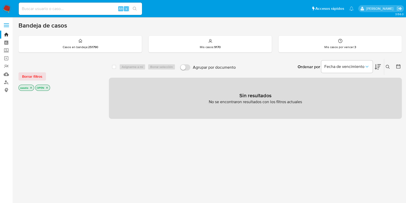
click at [387, 65] on icon at bounding box center [388, 67] width 4 height 4
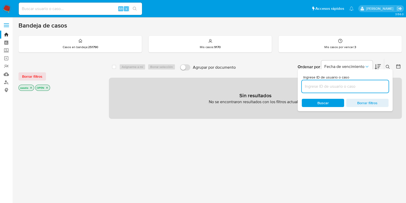
click at [340, 87] on input at bounding box center [345, 86] width 87 height 7
type input "215264281"
click at [388, 67] on icon at bounding box center [388, 67] width 4 height 4
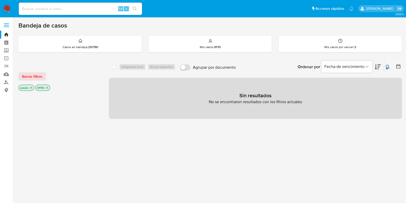
click at [30, 86] on icon "close-filter" at bounding box center [31, 87] width 3 height 3
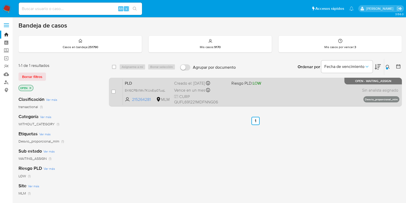
click at [245, 102] on div "PLD Eh16CPBil1Wv7KUoEip07uqL 215264281 MLM Riesgo PLD: LOW Creado el: [DATE] Cr…" at bounding box center [261, 92] width 277 height 26
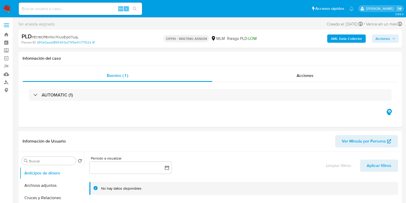
select select "10"
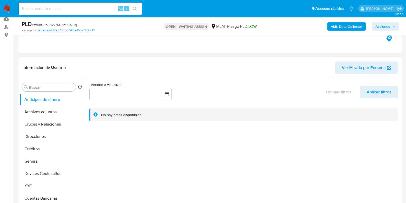
scroll to position [64, 0]
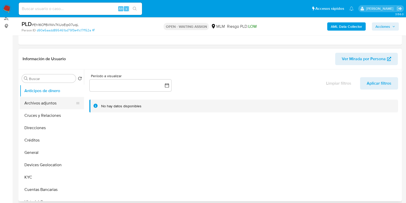
click at [40, 108] on button "Archivos adjuntos" at bounding box center [50, 103] width 60 height 12
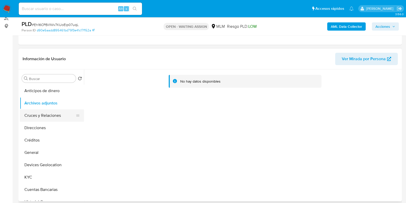
click at [40, 114] on button "Cruces y Relaciones" at bounding box center [50, 115] width 60 height 12
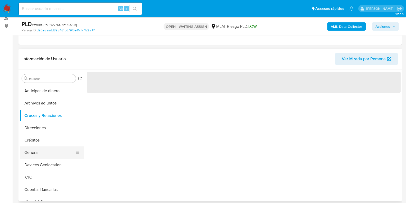
click at [33, 149] on button "General" at bounding box center [50, 152] width 60 height 12
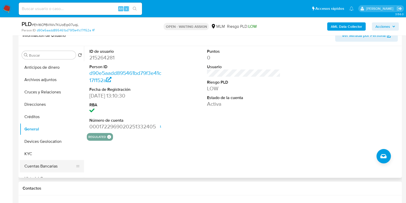
scroll to position [96, 0]
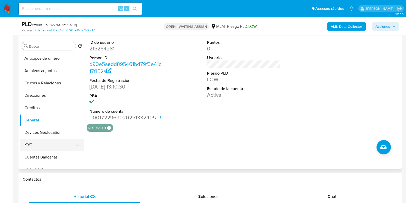
click at [31, 148] on button "KYC" at bounding box center [50, 144] width 60 height 12
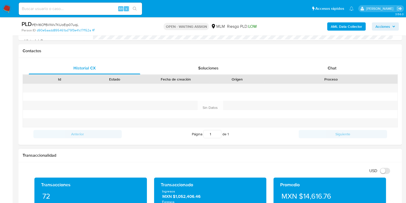
scroll to position [353, 0]
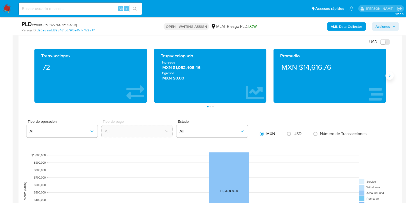
click at [391, 74] on icon "Siguiente" at bounding box center [390, 75] width 4 height 4
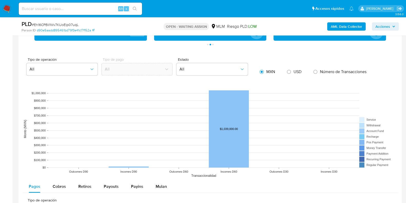
scroll to position [481, 0]
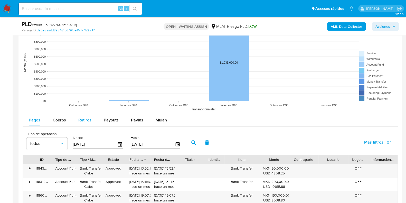
click at [91, 122] on button "Retiros" at bounding box center [84, 120] width 25 height 12
select select "10"
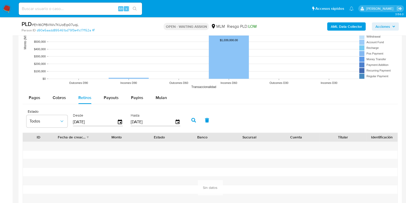
scroll to position [513, 0]
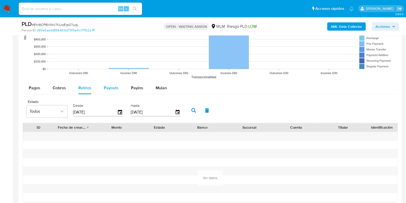
click at [109, 90] on span "Payouts" at bounding box center [111, 88] width 15 height 6
select select "10"
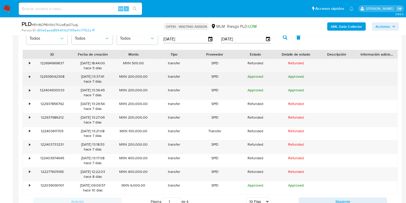
scroll to position [610, 0]
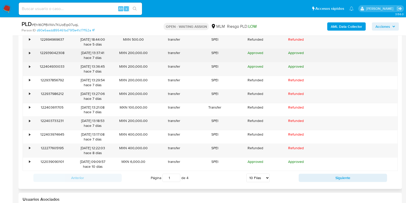
click at [32, 53] on div "122939042308" at bounding box center [52, 55] width 41 height 13
click at [30, 54] on div "•" at bounding box center [29, 52] width 1 height 5
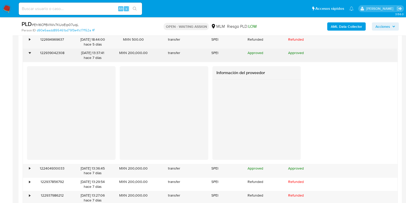
click at [30, 54] on div "•" at bounding box center [29, 52] width 1 height 5
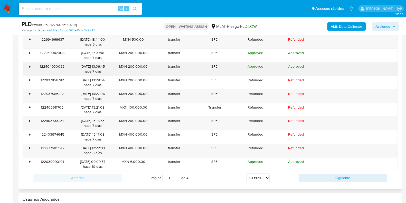
click at [30, 64] on div "•" at bounding box center [29, 66] width 1 height 5
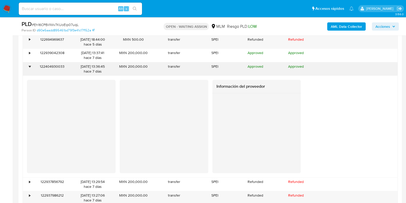
click at [30, 64] on div "•" at bounding box center [29, 66] width 1 height 5
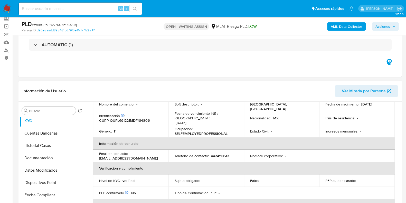
scroll to position [96, 0]
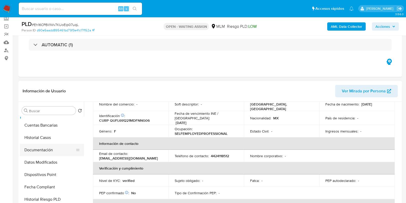
click at [43, 147] on button "Documentación" at bounding box center [50, 150] width 60 height 12
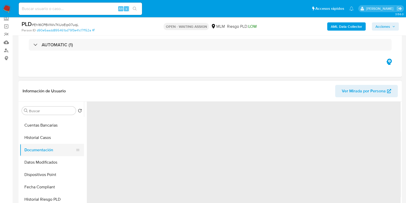
scroll to position [0, 0]
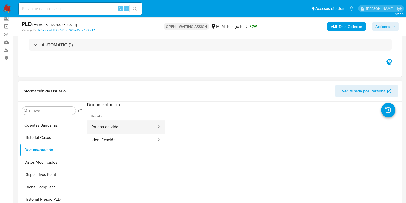
click at [98, 126] on button "Prueba de vida" at bounding box center [122, 126] width 70 height 13
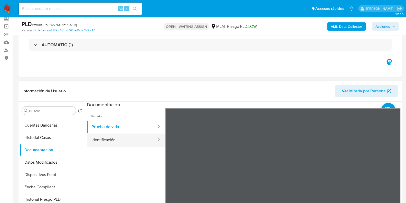
click at [107, 139] on button "Identificación" at bounding box center [122, 139] width 70 height 13
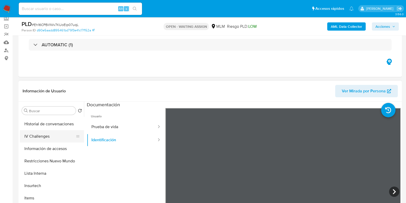
scroll to position [153, 0]
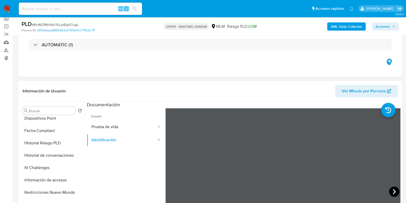
click at [389, 189] on icon at bounding box center [394, 191] width 10 height 10
click at [168, 188] on icon at bounding box center [172, 191] width 10 height 10
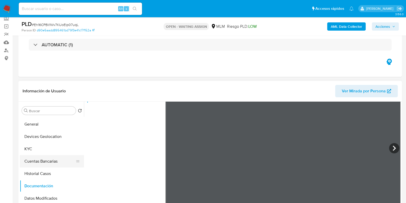
scroll to position [56, 0]
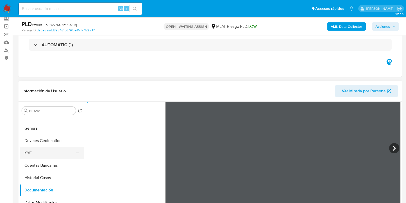
click at [42, 156] on button "KYC" at bounding box center [50, 153] width 60 height 12
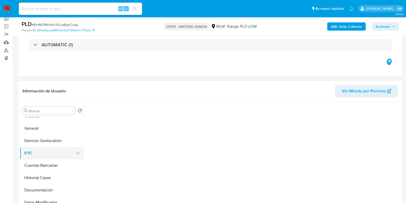
scroll to position [0, 0]
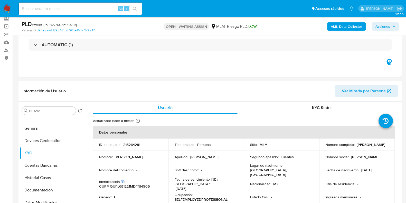
drag, startPoint x: 380, startPoint y: 145, endPoint x: 320, endPoint y: 148, distance: 59.6
click at [320, 148] on td "Nombre completo : Ligia Fabiola Quintana Fuentes" at bounding box center [357, 144] width 76 height 12
copy p "[PERSON_NAME]"
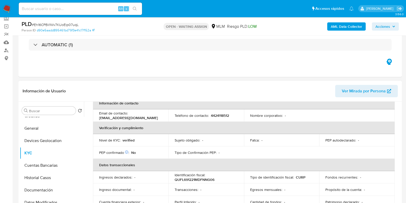
scroll to position [96, 0]
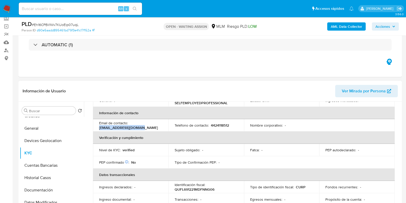
drag, startPoint x: 139, startPoint y: 123, endPoint x: 99, endPoint y: 124, distance: 40.3
click at [99, 124] on div "Email de contacto : ligia_qf09@hotmail.com" at bounding box center [130, 124] width 63 height 9
copy p "[EMAIL_ADDRESS][DOMAIN_NAME]"
click at [31, 131] on button "General" at bounding box center [50, 128] width 60 height 12
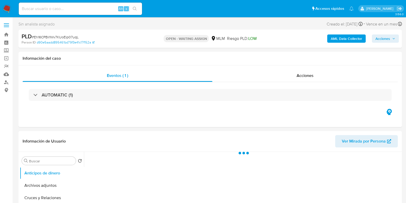
select select "10"
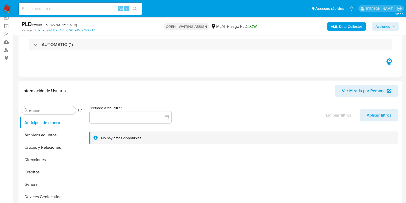
scroll to position [64, 0]
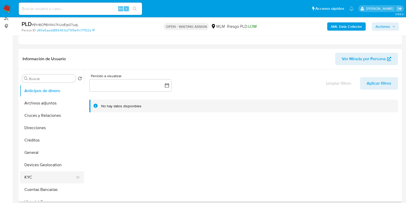
click at [34, 171] on button "KYC" at bounding box center [50, 177] width 60 height 12
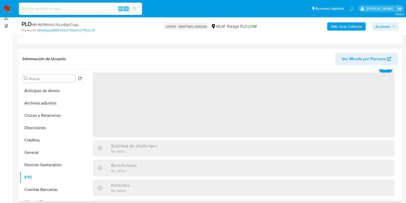
scroll to position [32, 0]
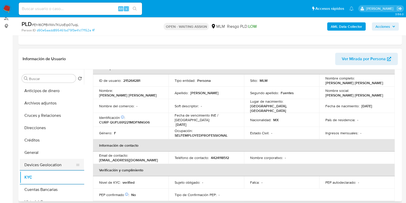
click at [43, 163] on button "Devices Geolocation" at bounding box center [50, 164] width 60 height 12
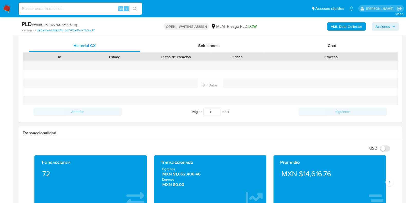
scroll to position [257, 0]
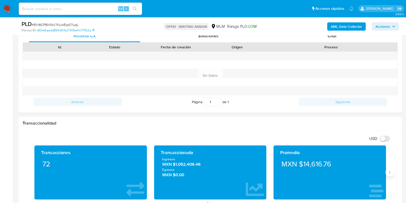
click at [388, 170] on icon "Siguiente" at bounding box center [390, 172] width 4 height 4
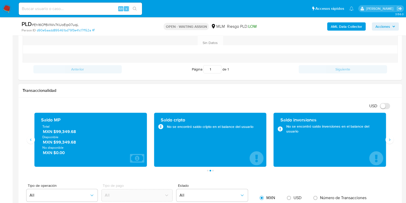
scroll to position [321, 0]
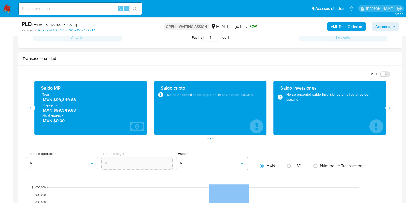
click at [64, 101] on span "MXN $99,349.68" at bounding box center [91, 100] width 96 height 6
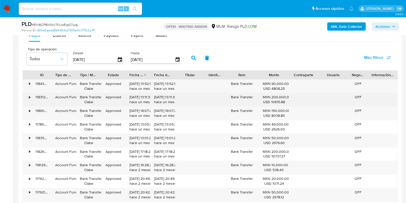
scroll to position [545, 0]
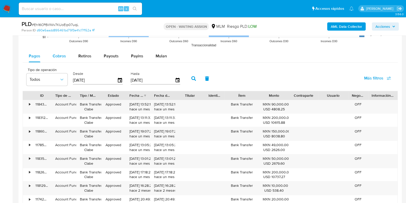
click at [63, 60] on div "Cobros" at bounding box center [59, 56] width 13 height 12
select select "10"
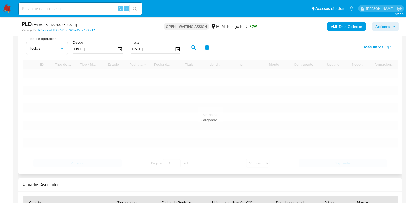
scroll to position [577, 0]
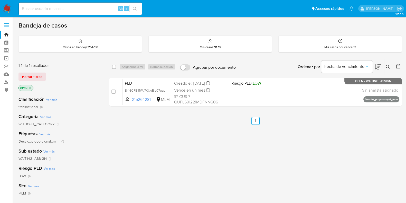
drag, startPoint x: 113, startPoint y: 92, endPoint x: 125, endPoint y: 76, distance: 20.0
click at [113, 91] on input "checkbox" at bounding box center [113, 91] width 4 height 4
checkbox input "true"
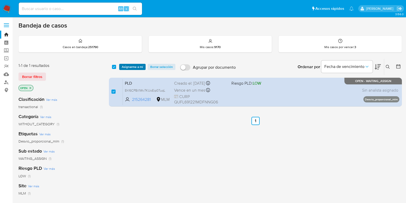
click at [130, 69] on span "Asignarme a mí" at bounding box center [132, 66] width 21 height 5
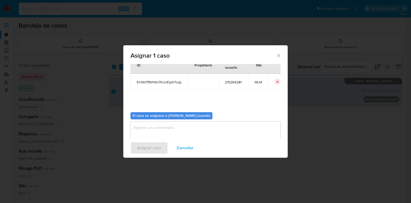
scroll to position [26, 0]
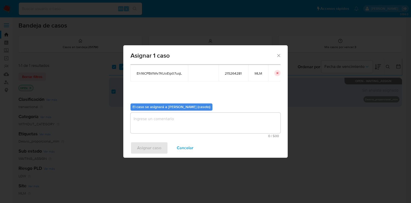
click at [169, 130] on textarea "assign-modal" at bounding box center [205, 122] width 150 height 21
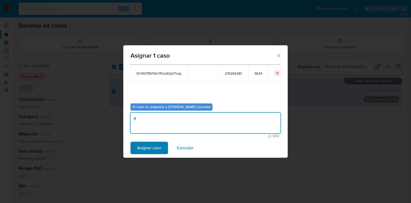
type textarea "l1"
click at [148, 142] on span "Asignar caso" at bounding box center [149, 147] width 24 height 11
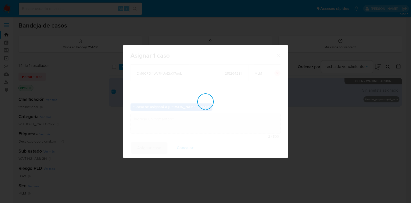
checkbox input "false"
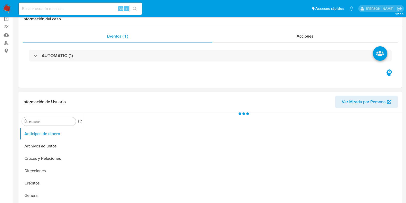
scroll to position [96, 0]
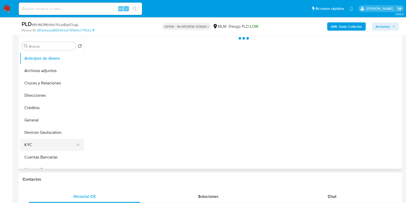
click at [48, 146] on button "KYC" at bounding box center [50, 144] width 60 height 12
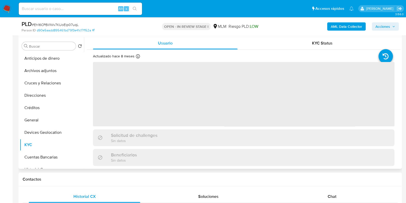
select select "10"
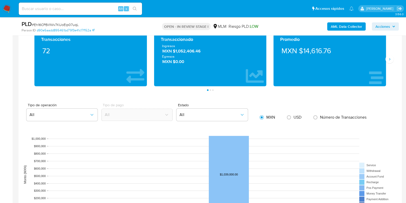
scroll to position [481, 0]
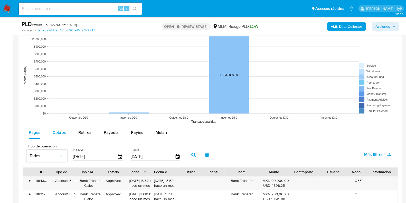
click at [67, 137] on button "Cobros" at bounding box center [59, 132] width 26 height 12
select select "10"
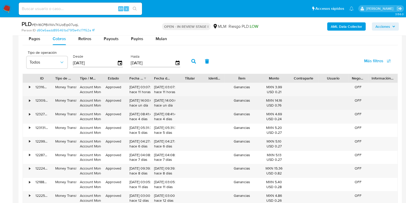
scroll to position [546, 0]
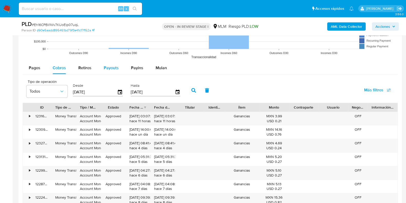
click at [109, 71] on div "Payouts" at bounding box center [111, 68] width 15 height 12
select select "10"
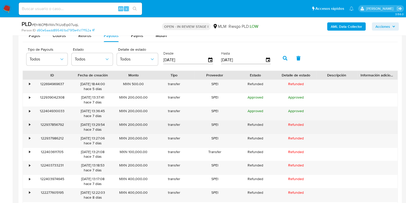
scroll to position [610, 0]
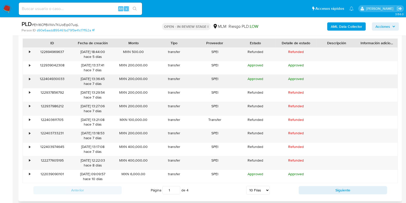
click at [31, 77] on div "•" at bounding box center [27, 80] width 9 height 13
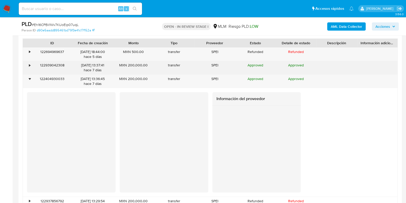
click at [27, 66] on div "•" at bounding box center [27, 67] width 9 height 13
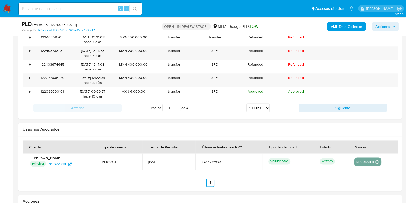
scroll to position [834, 0]
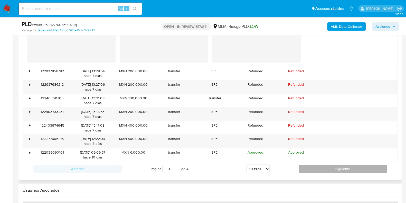
click at [333, 164] on button "Siguiente" at bounding box center [343, 168] width 88 height 8
type input "2"
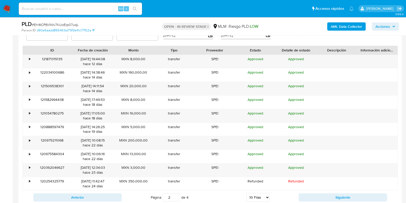
scroll to position [592, 0]
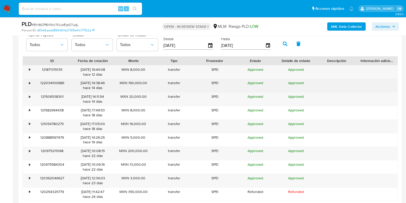
click at [30, 83] on div "•" at bounding box center [29, 82] width 1 height 5
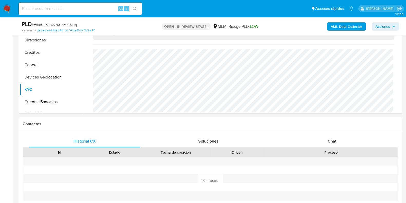
scroll to position [79, 0]
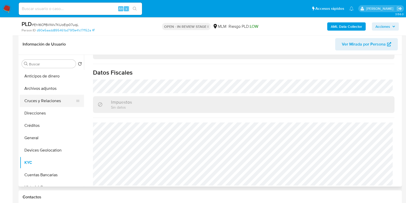
click at [53, 103] on button "Cruces y Relaciones" at bounding box center [50, 101] width 60 height 12
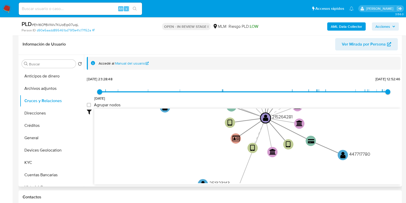
scroll to position [1, 0]
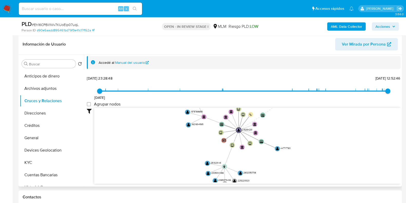
drag, startPoint x: 324, startPoint y: 147, endPoint x: 317, endPoint y: 136, distance: 13.3
click at [317, 136] on icon "user-215264281  215264281 device-636d12dc08813b001898127b  device-6571d16e3ca…" at bounding box center [247, 145] width 306 height 74
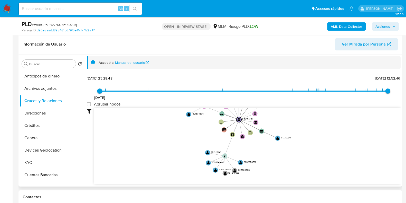
drag, startPoint x: 302, startPoint y: 147, endPoint x: 301, endPoint y: 142, distance: 5.2
click at [301, 142] on icon "user-215264281  215264281 device-636d12dc08813b001898127b  device-6571d16e3ca…" at bounding box center [247, 145] width 306 height 74
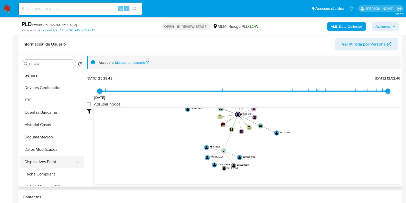
scroll to position [64, 0]
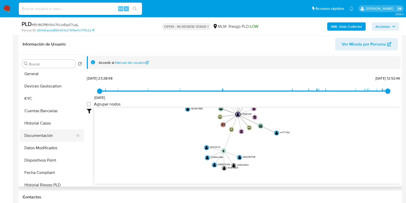
click at [42, 136] on button "Documentación" at bounding box center [50, 135] width 60 height 12
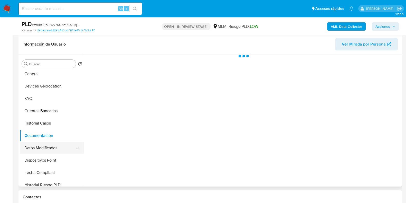
scroll to position [0, 0]
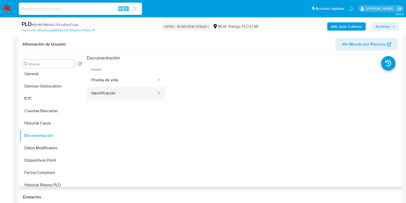
click at [122, 93] on button "Identificación" at bounding box center [122, 93] width 70 height 13
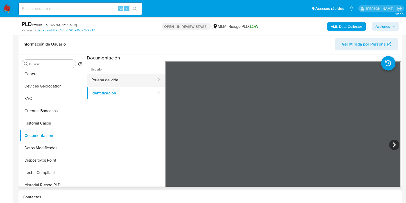
click at [122, 79] on button "Prueba de vida" at bounding box center [122, 79] width 70 height 13
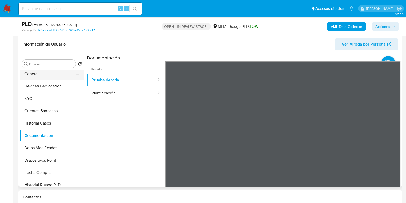
click at [35, 70] on button "General" at bounding box center [50, 74] width 60 height 12
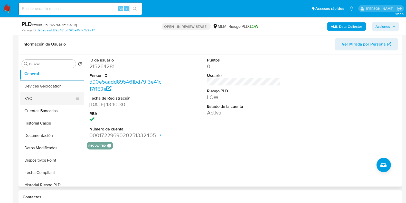
click at [48, 92] on button "KYC" at bounding box center [50, 98] width 60 height 12
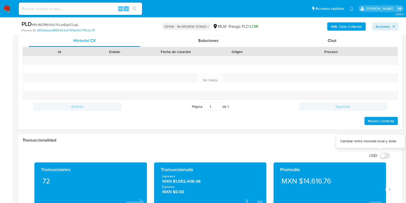
scroll to position [303, 0]
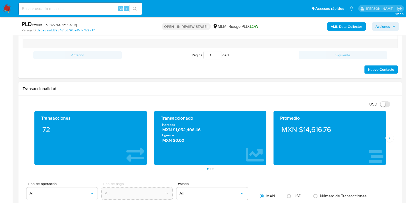
click at [391, 141] on div "Transacciones 72 Transaccionado Ingresos MXN $1,052,406.46 Egresos MXN $0.00 Pr…" at bounding box center [210, 140] width 375 height 59
drag, startPoint x: 389, startPoint y: 136, endPoint x: 280, endPoint y: 197, distance: 124.9
click at [389, 136] on icon "Siguiente" at bounding box center [390, 138] width 4 height 4
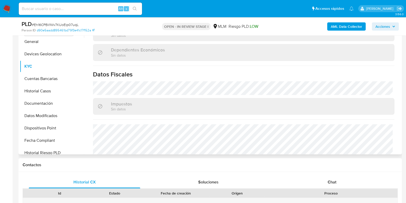
scroll to position [323, 0]
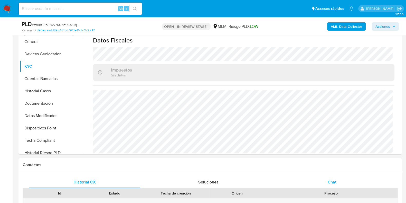
click at [333, 176] on div "Chat" at bounding box center [331, 182] width 111 height 12
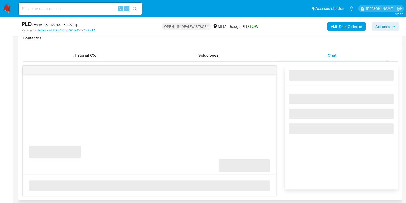
scroll to position [239, 0]
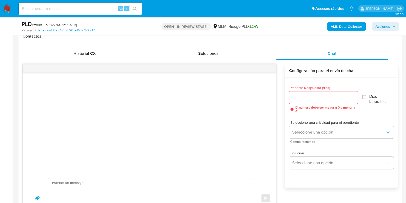
click at [321, 97] on input "Esperar Respuesta (días)" at bounding box center [323, 97] width 69 height 7
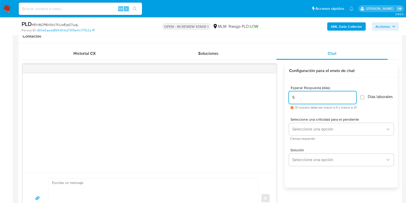
scroll to position [271, 0]
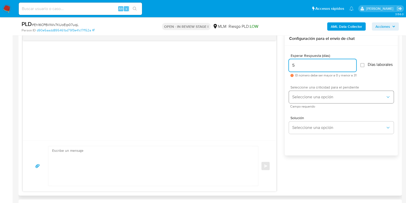
type input "5"
click at [311, 103] on button "Seleccione una opción" at bounding box center [341, 97] width 105 height 12
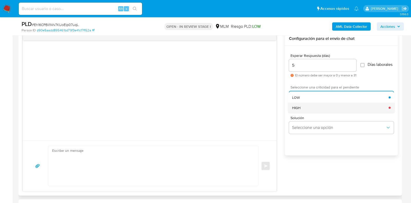
click at [306, 111] on div "HIGH" at bounding box center [340, 107] width 97 height 10
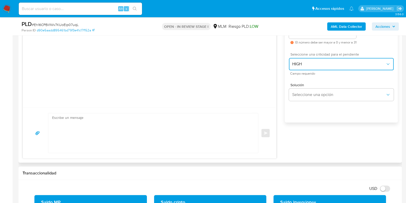
scroll to position [335, 0]
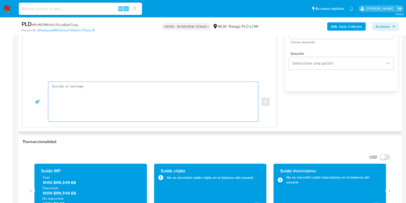
click at [152, 101] on textarea at bounding box center [152, 102] width 200 height 40
paste textarea "Apreciable cliente: Te comentamos que debemos llevar a cabo un proceso de verif…"
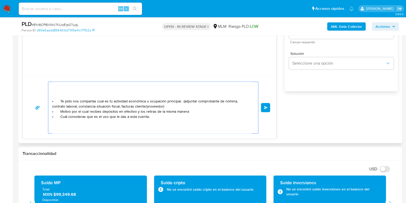
scroll to position [0, 0]
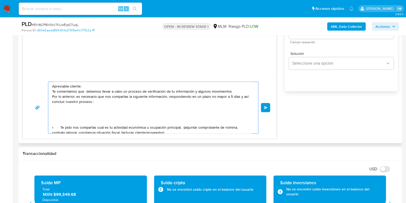
click at [196, 90] on textarea "Apreciable cliente: Te comentamos que debemos llevar a cabo un proceso de verif…" at bounding box center [152, 107] width 200 height 51
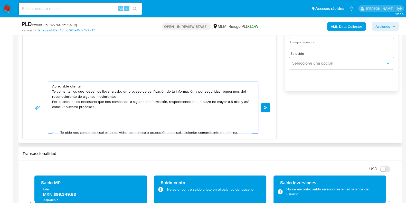
scroll to position [32, 0]
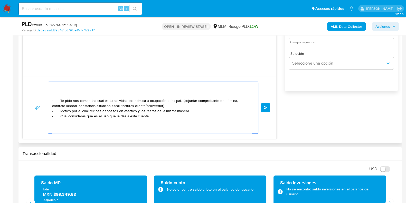
drag, startPoint x: 189, startPoint y: 112, endPoint x: 101, endPoint y: 110, distance: 87.9
click at [101, 110] on textarea "Apreciable cliente: Te comentamos que debemos llevar a cabo un proceso de verif…" at bounding box center [152, 107] width 200 height 51
click at [151, 110] on textarea "Apreciable cliente: Te comentamos que debemos llevar a cabo un proceso de verif…" at bounding box center [152, 107] width 200 height 51
paste textarea "$1,039,000.00"
drag, startPoint x: 151, startPoint y: 120, endPoint x: 49, endPoint y: 117, distance: 101.8
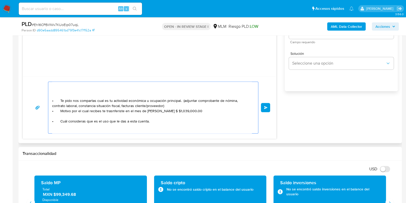
click at [49, 118] on div "Apreciable cliente: Te comentamos que debemos llevar a cabo un proceso de verif…" at bounding box center [151, 107] width 207 height 51
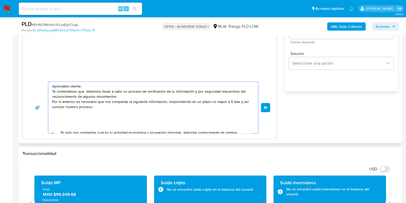
click at [96, 88] on textarea "Apreciable cliente: Te comentamos que debemos llevar a cabo un proceso de verif…" at bounding box center [152, 107] width 200 height 51
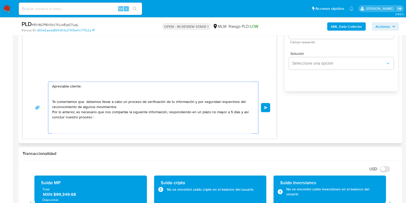
click at [118, 108] on textarea "Apreciable cliente: Te comentamos que debemos llevar a cabo un proceso de verif…" at bounding box center [152, 107] width 200 height 51
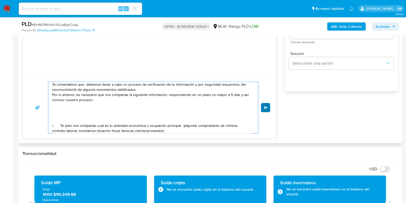
scroll to position [32, 0]
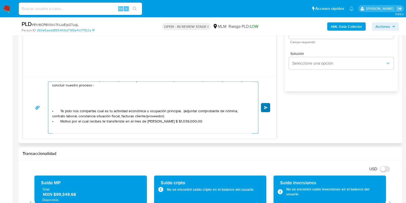
type textarea "Apreciable cliente: Te comentamos que debemos llevar a cabo un proceso de verif…"
click at [268, 104] on button "Enviar" at bounding box center [265, 107] width 9 height 9
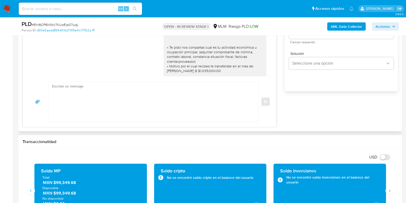
scroll to position [65, 0]
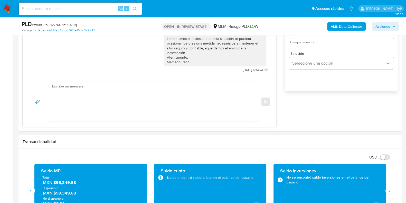
click at [66, 24] on span "# Eh16CPBil1Wv7KUoEip07uqL" at bounding box center [55, 24] width 47 height 5
copy span "Eh16CPBil1Wv7KUoEip07uqL"
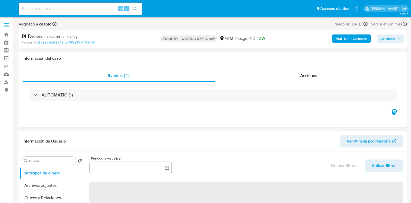
select select "10"
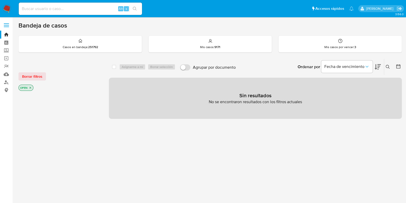
drag, startPoint x: 388, startPoint y: 65, endPoint x: 386, endPoint y: 67, distance: 2.7
click at [388, 65] on icon at bounding box center [388, 67] width 4 height 4
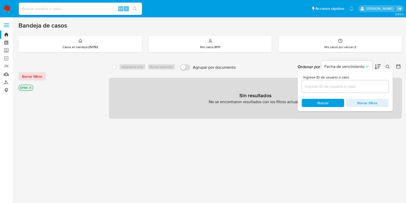
click at [344, 84] on input at bounding box center [345, 86] width 87 height 7
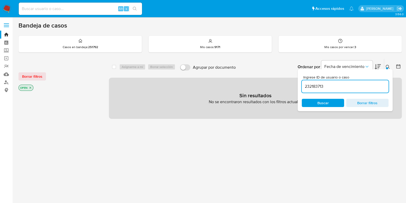
type input "232183713"
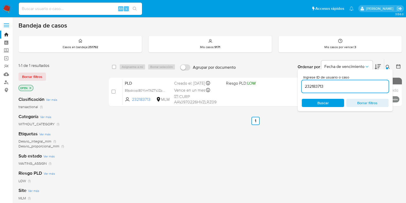
click at [385, 70] on div "Ingrese ID de usuario o caso 232183713 Buscar Borrar filtros" at bounding box center [345, 90] width 95 height 42
click at [385, 65] on button at bounding box center [388, 67] width 8 height 6
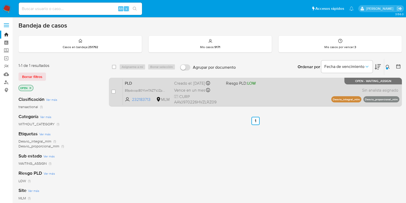
click at [277, 94] on div "PLD 89pdccqc80YkmTAZTVJZpbGE 232183713 MLM Riesgo PLD: LOW Creado el: 12/08/202…" at bounding box center [261, 92] width 277 height 26
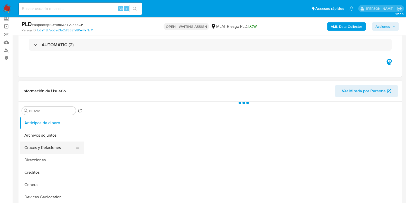
scroll to position [64, 0]
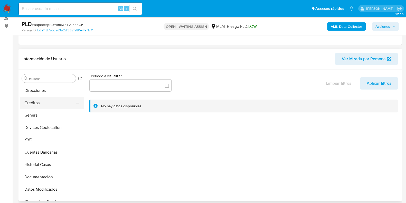
select select "10"
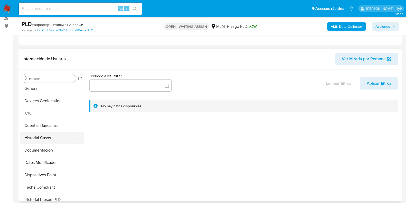
click at [44, 135] on button "Historial Casos" at bounding box center [50, 138] width 60 height 12
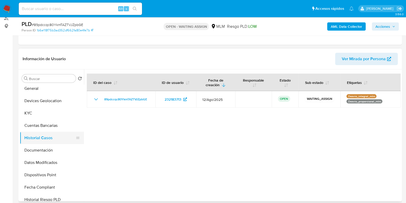
scroll to position [96, 0]
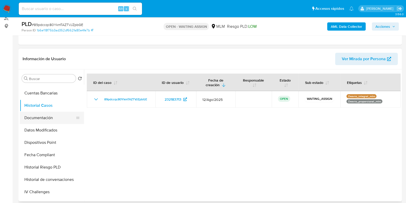
click at [44, 117] on button "Documentación" at bounding box center [50, 117] width 60 height 12
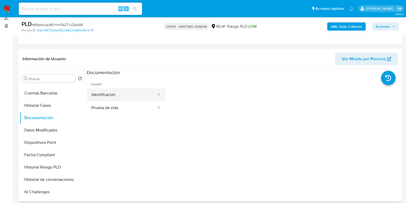
click at [108, 96] on button "Identificación" at bounding box center [122, 94] width 70 height 13
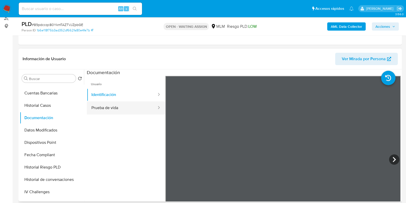
click at [132, 105] on button "Prueba de vida" at bounding box center [122, 107] width 70 height 13
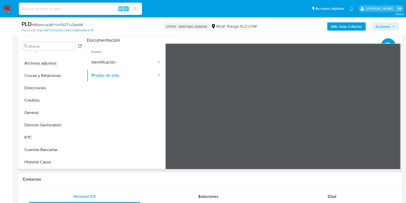
scroll to position [0, 0]
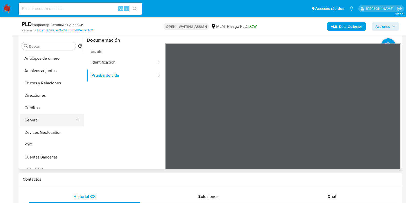
click at [40, 125] on button "General" at bounding box center [50, 120] width 60 height 12
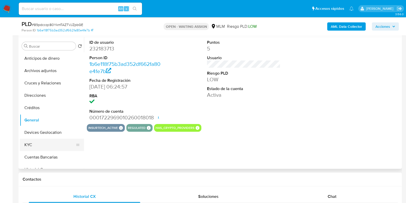
click at [35, 142] on button "KYC" at bounding box center [50, 144] width 60 height 12
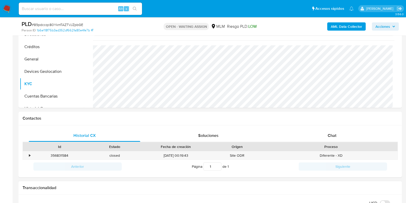
scroll to position [161, 0]
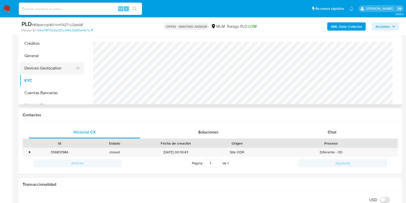
click at [44, 65] on button "Devices Geolocation" at bounding box center [50, 68] width 60 height 12
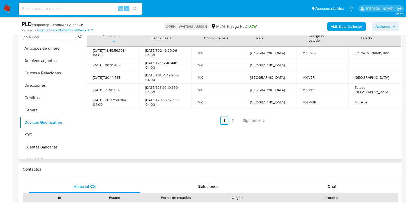
scroll to position [96, 0]
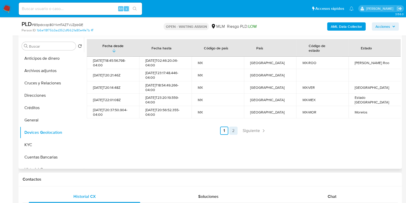
click at [231, 128] on link "2" at bounding box center [233, 130] width 8 height 8
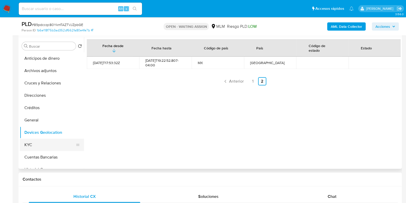
click at [35, 139] on button "KYC" at bounding box center [50, 144] width 60 height 12
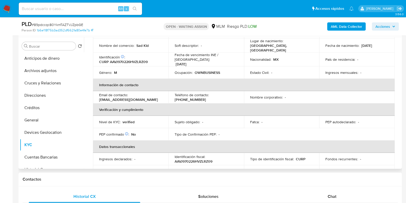
scroll to position [64, 0]
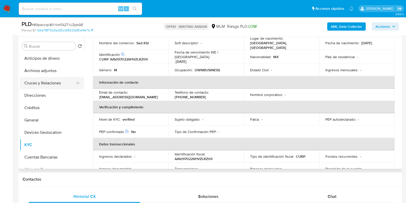
click at [41, 85] on button "Cruces y Relaciones" at bounding box center [50, 83] width 60 height 12
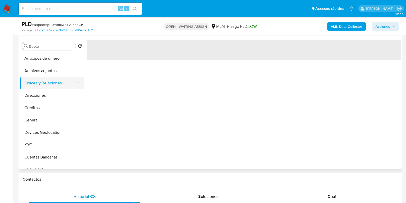
scroll to position [0, 0]
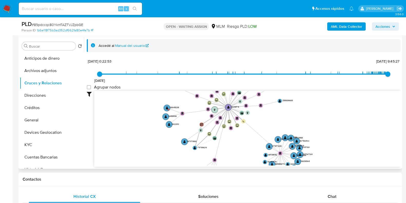
click at [296, 121] on icon "device-61c1adb708813b0019a0e9f4  device-6383c93f08813b0018b8e80e  device-63dd…" at bounding box center [247, 128] width 306 height 74
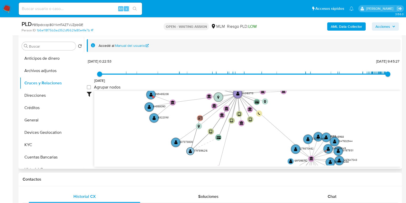
click at [189, 152] on text "" at bounding box center [190, 150] width 3 height 4
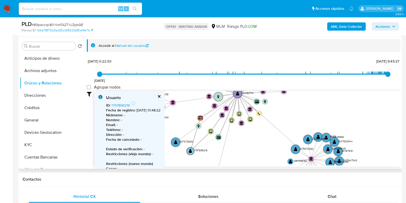
click at [189, 152] on text "" at bounding box center [190, 150] width 3 height 4
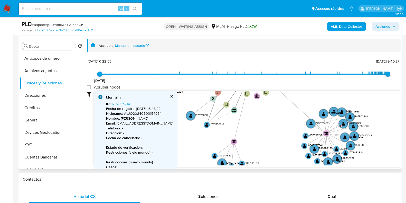
drag, startPoint x: 265, startPoint y: 141, endPoint x: 281, endPoint y: 115, distance: 30.4
click at [281, 115] on icon "device-61c1adb708813b0019a0e9f4  device-6383c93f08813b0018b8e80e  device-63dd…" at bounding box center [247, 128] width 306 height 74
click at [39, 142] on button "KYC" at bounding box center [50, 144] width 60 height 12
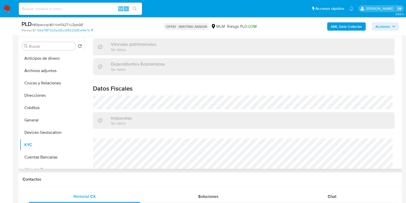
scroll to position [321, 0]
